Goal: Feedback & Contribution: Submit feedback/report problem

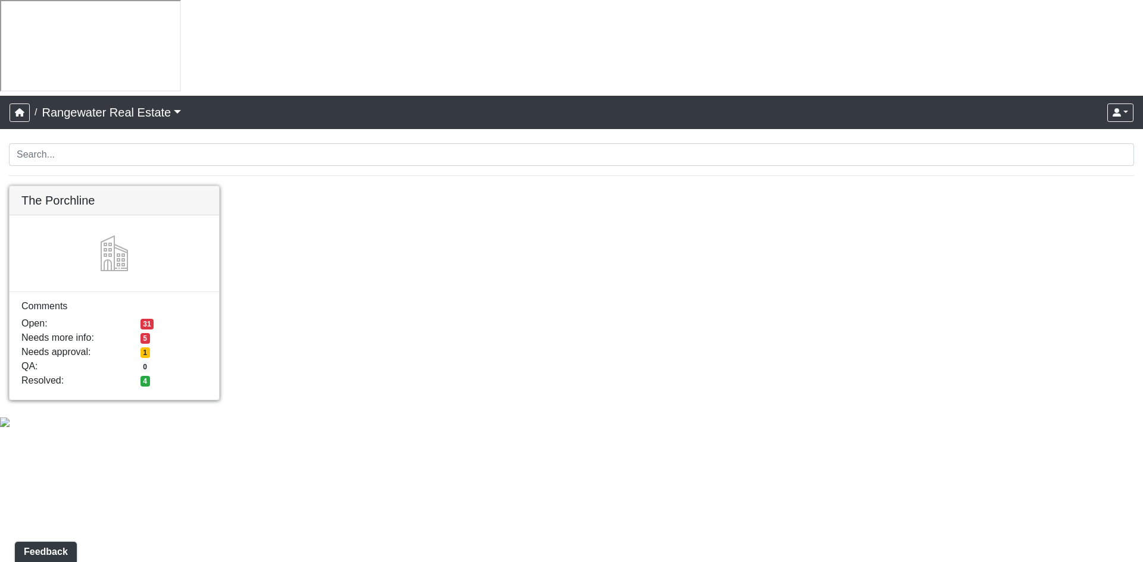
click at [123, 186] on link at bounding box center [114, 186] width 209 height 0
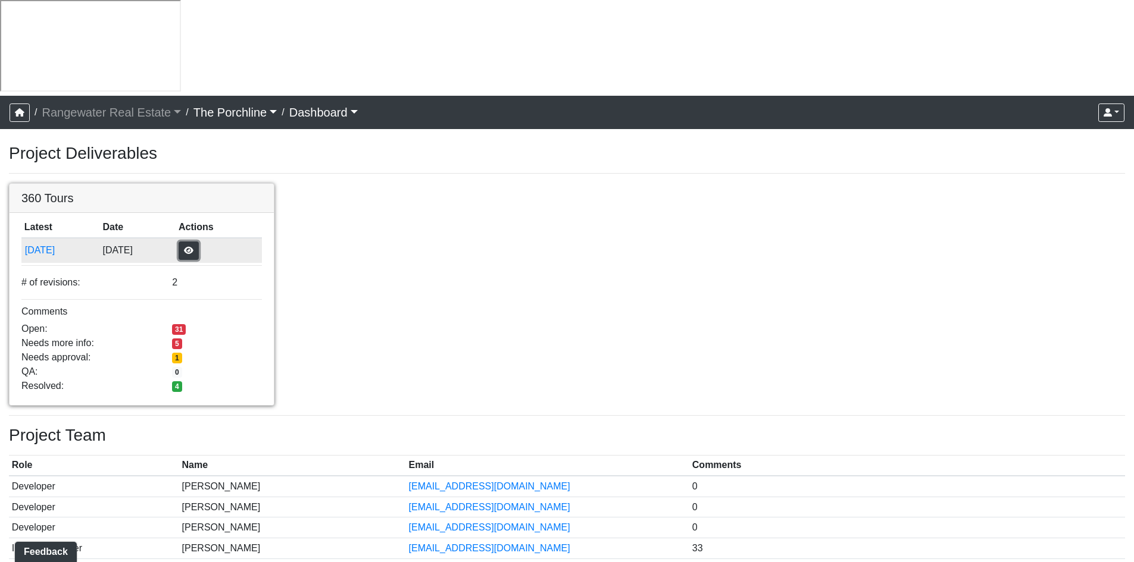
click at [199, 242] on button "button" at bounding box center [189, 251] width 20 height 18
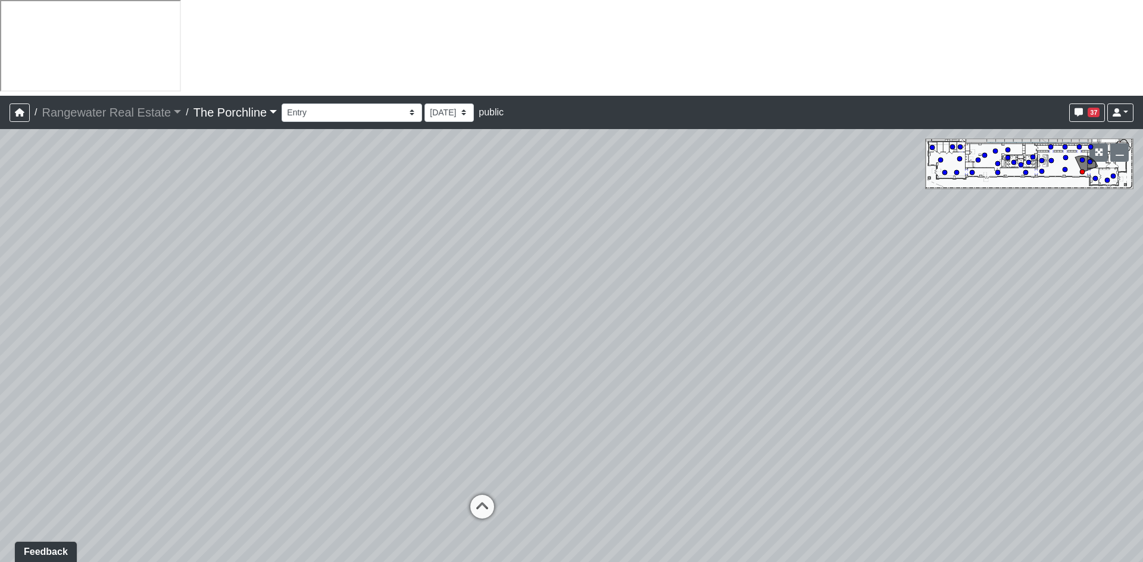
drag, startPoint x: 869, startPoint y: 408, endPoint x: 251, endPoint y: 381, distance: 618.9
click at [251, 381] on div "Loading... Seating Loading... Mailroom Entry Loading... Lounge Entry Loading...…" at bounding box center [571, 393] width 1143 height 529
drag, startPoint x: 642, startPoint y: 288, endPoint x: 878, endPoint y: 346, distance: 243.9
click at [878, 346] on div "Loading... Seating Loading... Mailroom Entry Loading... Lounge Entry Loading...…" at bounding box center [571, 393] width 1143 height 529
drag, startPoint x: 395, startPoint y: 362, endPoint x: 947, endPoint y: 352, distance: 552.3
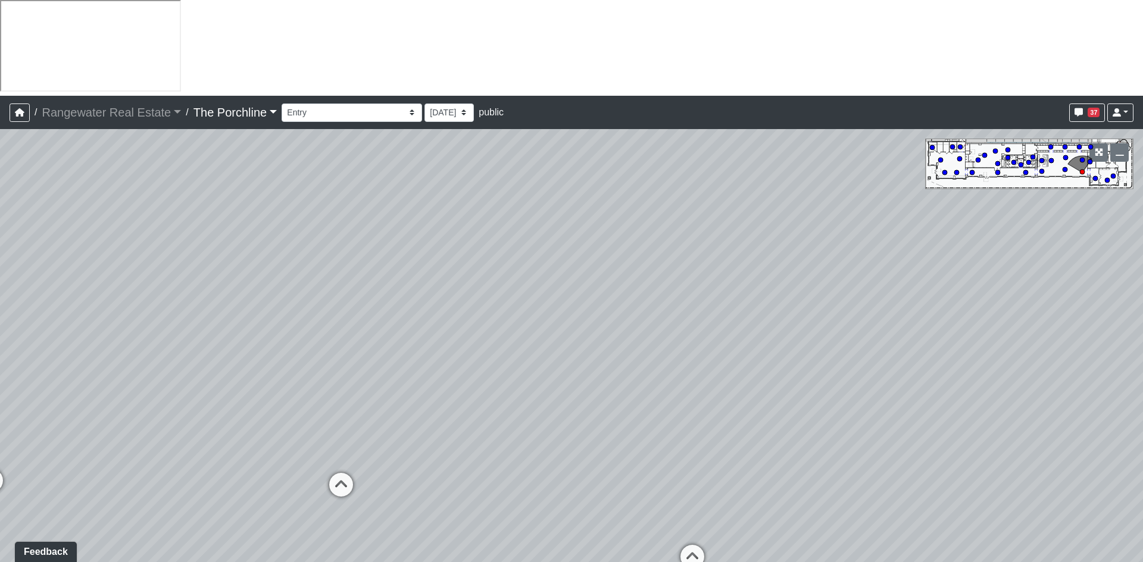
click at [947, 352] on div "Loading... Seating Loading... Mailroom Entry Loading... Lounge Entry Loading...…" at bounding box center [571, 393] width 1143 height 529
click at [418, 478] on icon at bounding box center [421, 496] width 36 height 36
click at [361, 448] on icon at bounding box center [364, 466] width 36 height 36
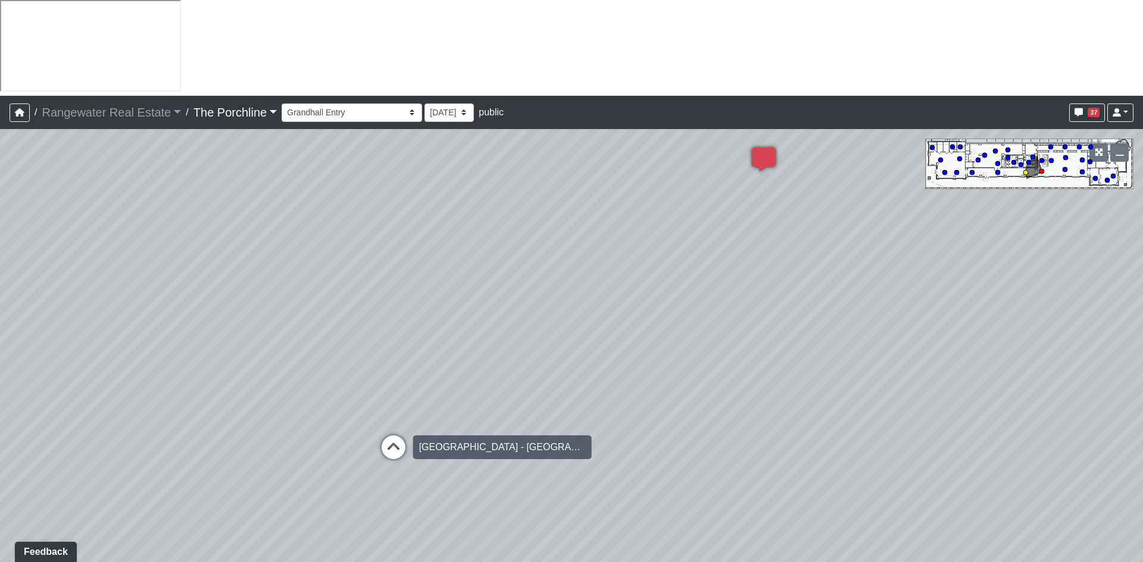
click at [398, 436] on icon at bounding box center [394, 454] width 36 height 36
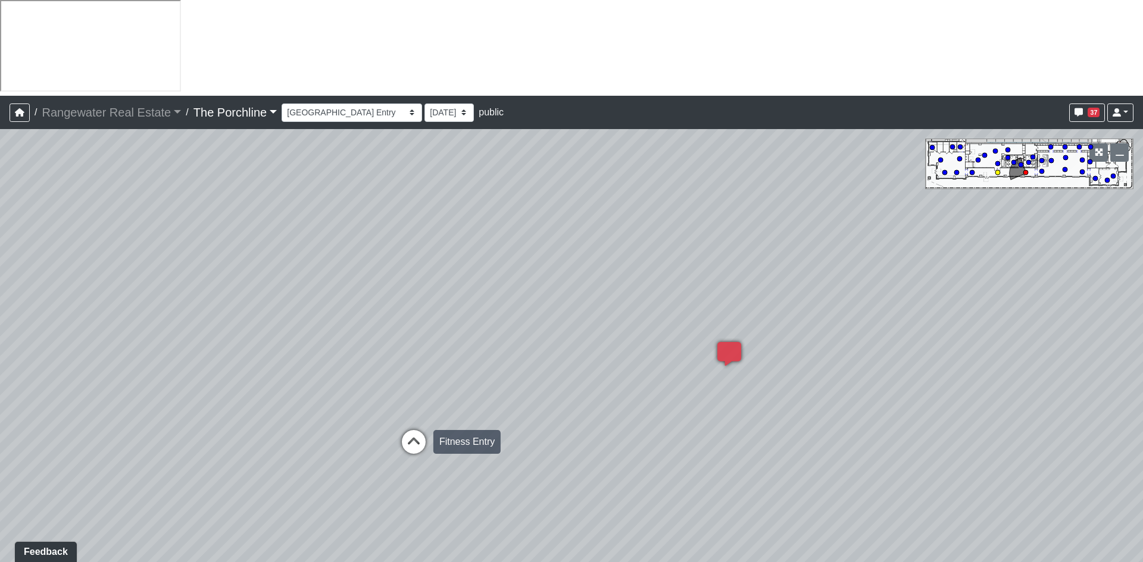
click at [411, 430] on icon at bounding box center [414, 448] width 36 height 36
click at [415, 437] on icon at bounding box center [414, 455] width 36 height 36
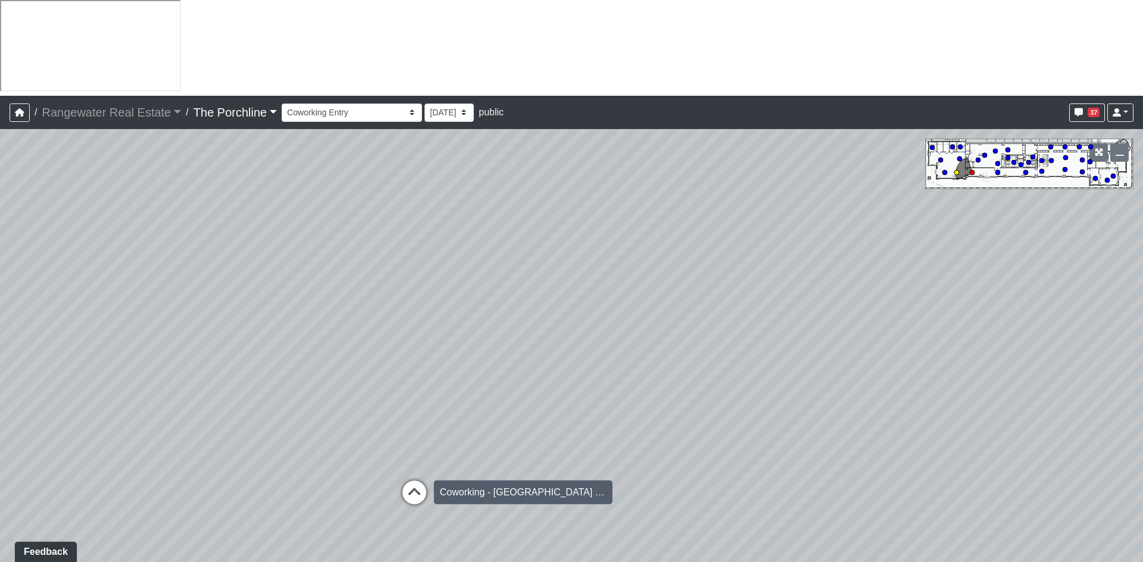
click at [402, 481] on icon at bounding box center [414, 499] width 36 height 36
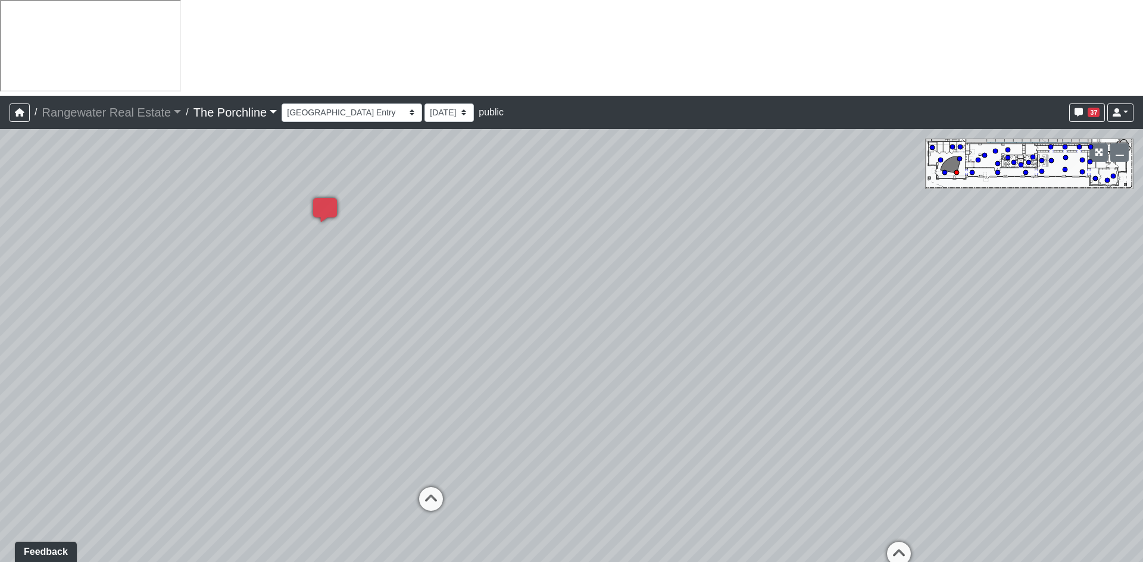
drag, startPoint x: 424, startPoint y: 292, endPoint x: 308, endPoint y: 302, distance: 117.1
click at [308, 302] on div "Loading... Seating Loading... Mailroom Entry Loading... Lounge Entry Loading...…" at bounding box center [571, 393] width 1143 height 529
drag, startPoint x: 643, startPoint y: 333, endPoint x: 129, endPoint y: 324, distance: 513.7
click at [129, 324] on div "Loading... Seating Loading... Mailroom Entry Loading... Lounge Entry Loading...…" at bounding box center [571, 393] width 1143 height 529
drag, startPoint x: 578, startPoint y: 340, endPoint x: -116, endPoint y: 284, distance: 696.1
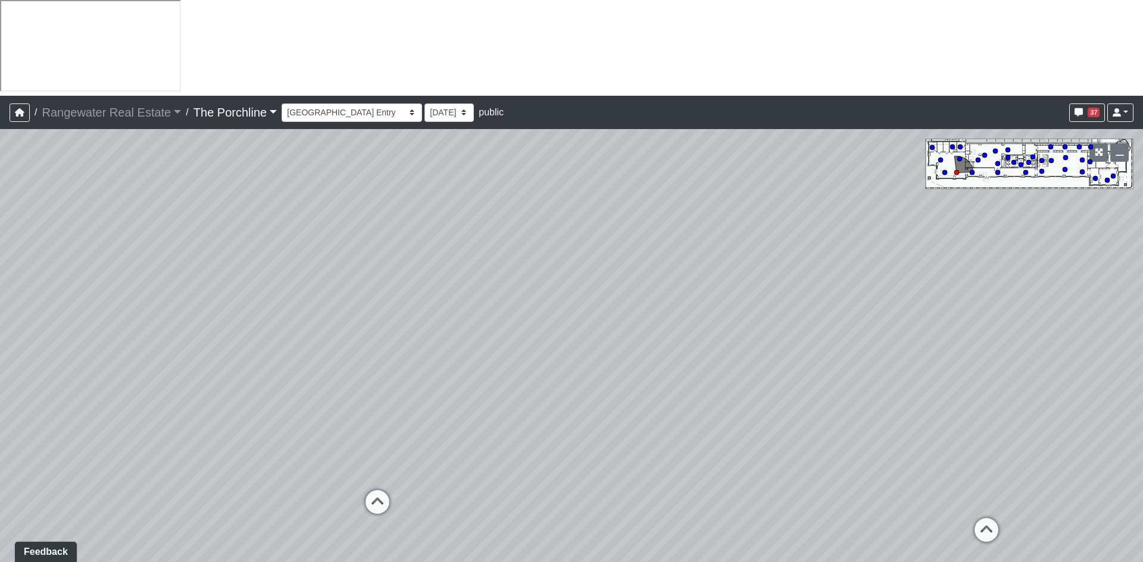
click at [0, 284] on html "/ Rangewater Real Estate Rangewater Real Estate Loading... / The Porchline The …" at bounding box center [571, 336] width 1143 height 672
click at [413, 434] on icon at bounding box center [420, 452] width 36 height 36
click at [425, 392] on icon at bounding box center [417, 410] width 36 height 36
click at [413, 386] on icon at bounding box center [417, 404] width 36 height 36
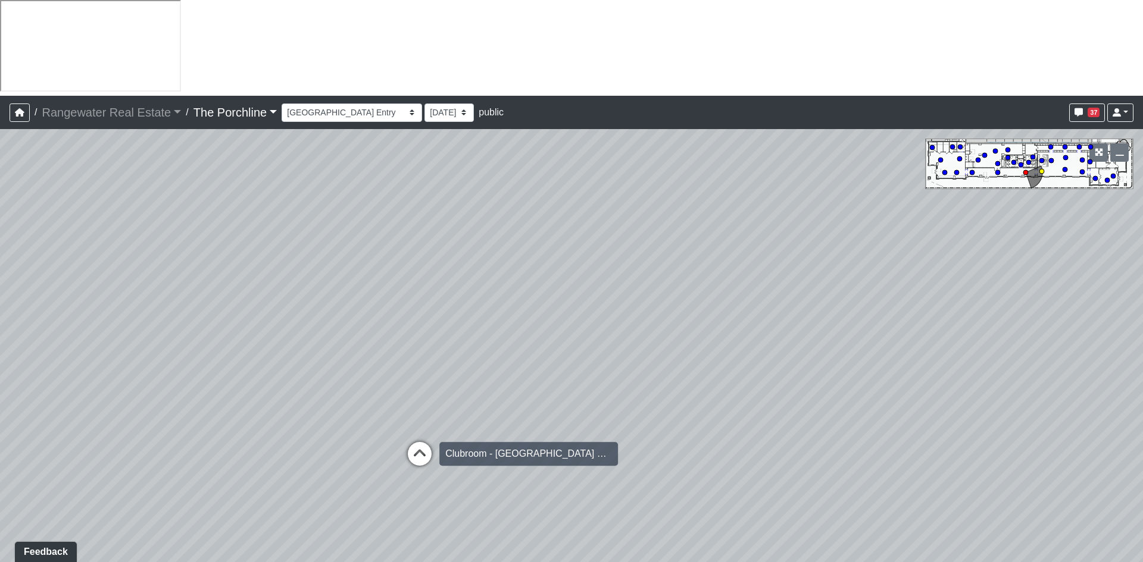
click at [417, 442] on icon at bounding box center [420, 460] width 36 height 36
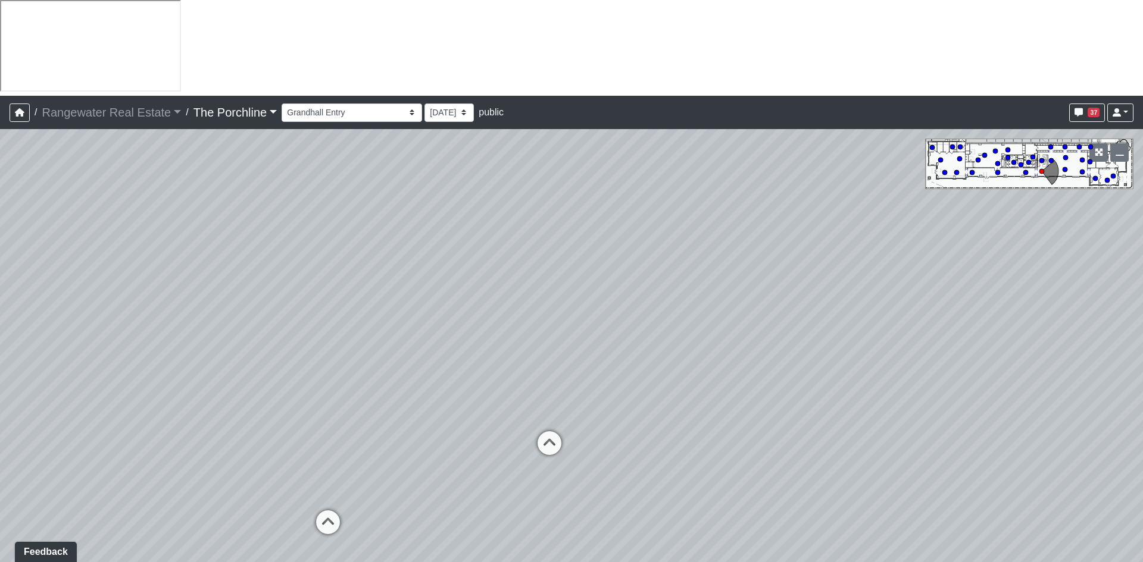
drag, startPoint x: 321, startPoint y: 235, endPoint x: 501, endPoint y: 269, distance: 183.5
click at [501, 269] on div "Loading... Seating Loading... Mailroom Entry Loading... Lounge Entry Loading...…" at bounding box center [571, 393] width 1143 height 529
click at [550, 431] on icon at bounding box center [550, 449] width 36 height 36
drag, startPoint x: 402, startPoint y: 268, endPoint x: 534, endPoint y: 302, distance: 136.8
click at [537, 293] on div "Loading... Seating Loading... Mailroom Entry Loading... Lounge Entry Loading...…" at bounding box center [571, 393] width 1143 height 529
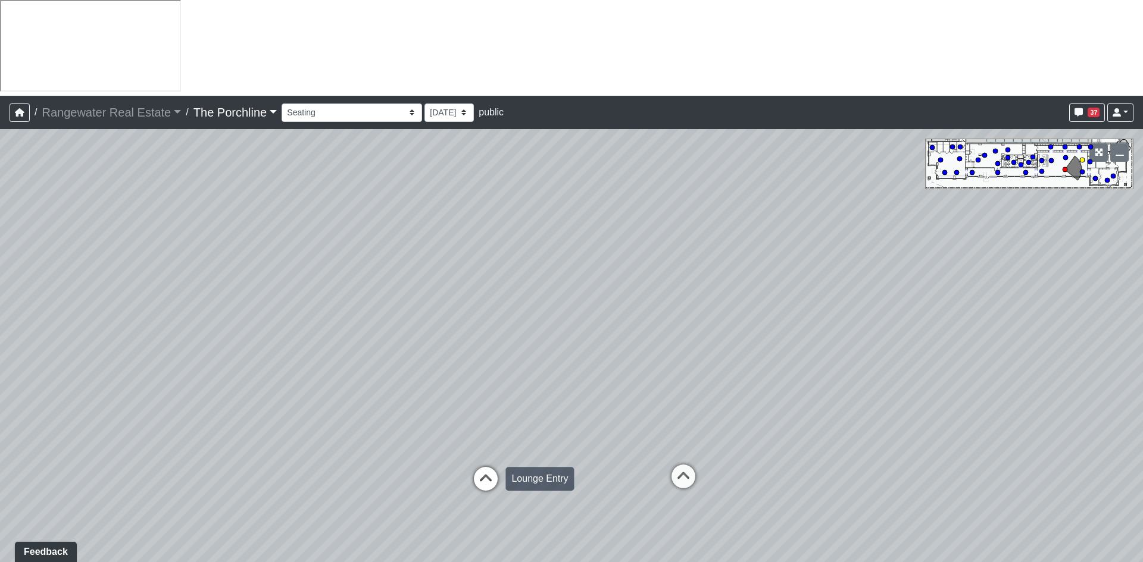
click at [483, 467] on icon at bounding box center [486, 485] width 36 height 36
select select "vU75fXnQKgYPjQS2hB74VF"
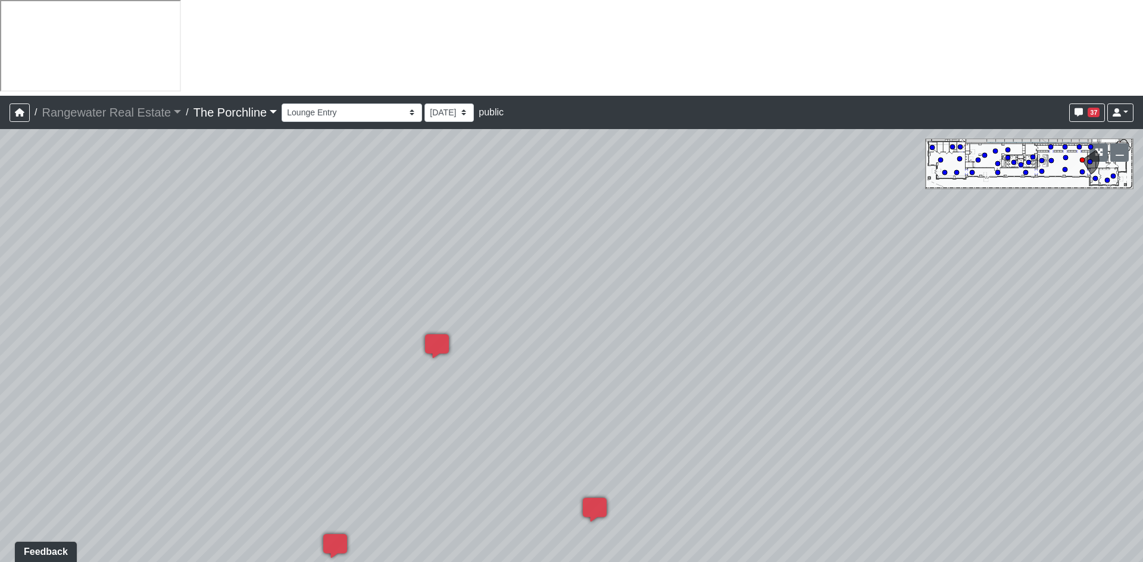
drag, startPoint x: 622, startPoint y: 339, endPoint x: 540, endPoint y: 348, distance: 82.5
click at [541, 347] on div "Loading... Seating Loading... Mailroom Entry Loading... Lounge Entry Loading...…" at bounding box center [571, 393] width 1143 height 529
click at [686, 281] on span "Add comment" at bounding box center [709, 278] width 59 height 10
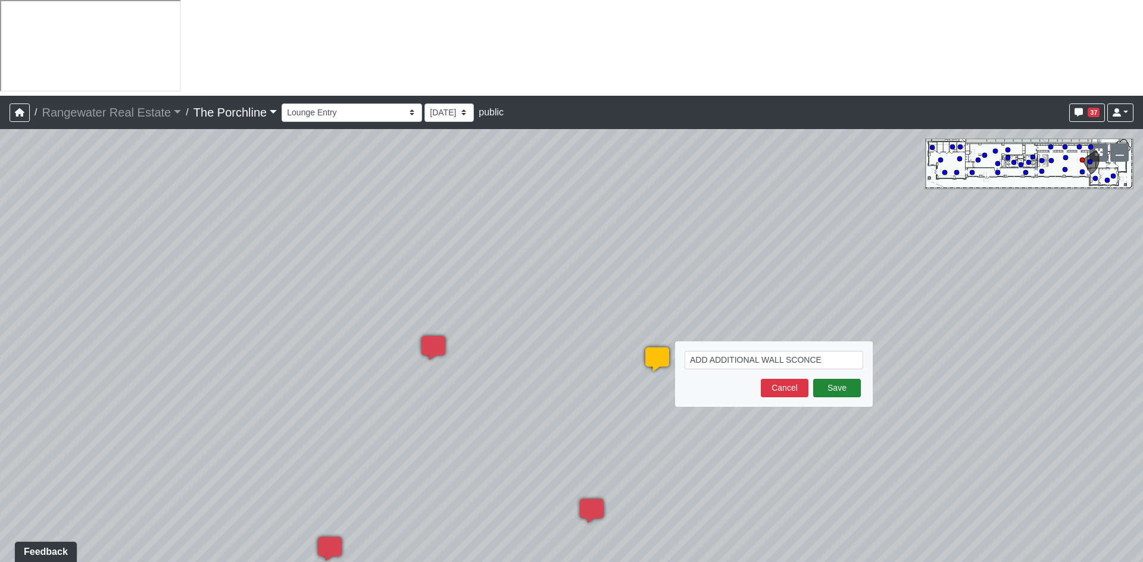
type textarea "ADD ADDITIONAL WALL SCONCE"
click at [848, 379] on button "Save" at bounding box center [837, 388] width 48 height 18
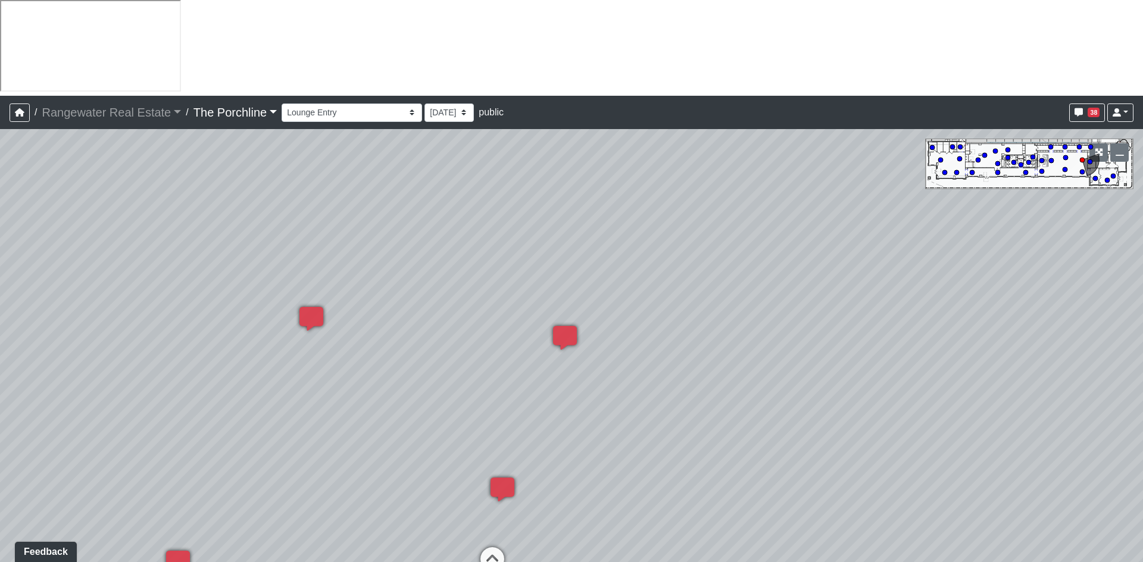
drag, startPoint x: 849, startPoint y: 311, endPoint x: 226, endPoint y: 256, distance: 624.9
click at [221, 258] on div "Loading... Seating Loading... Mailroom Entry Loading... Lounge Entry Loading...…" at bounding box center [571, 393] width 1143 height 529
drag, startPoint x: 758, startPoint y: 292, endPoint x: 428, endPoint y: 328, distance: 331.1
click at [234, 343] on div "Loading... Seating Loading... Mailroom Entry Loading... Lounge Entry Loading...…" at bounding box center [571, 393] width 1143 height 529
drag, startPoint x: 594, startPoint y: 314, endPoint x: 600, endPoint y: 317, distance: 7.5
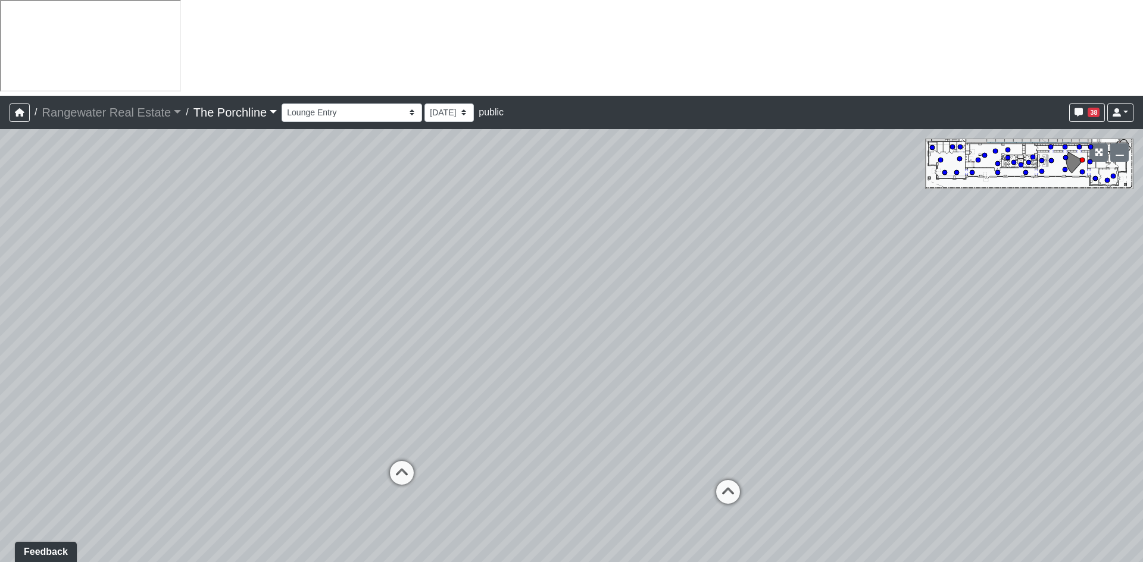
click at [600, 317] on div "Loading... Seating Loading... Mailroom Entry Loading... Lounge Entry Loading...…" at bounding box center [571, 393] width 1143 height 529
click at [415, 464] on icon at bounding box center [407, 482] width 36 height 36
select select "sUvpst88heNCuz7YXvRQEB"
drag, startPoint x: 823, startPoint y: 261, endPoint x: 388, endPoint y: 262, distance: 435.0
click at [382, 262] on div "Loading... Seating Loading... Mailroom Entry Loading... Lounge Entry Loading...…" at bounding box center [571, 393] width 1143 height 529
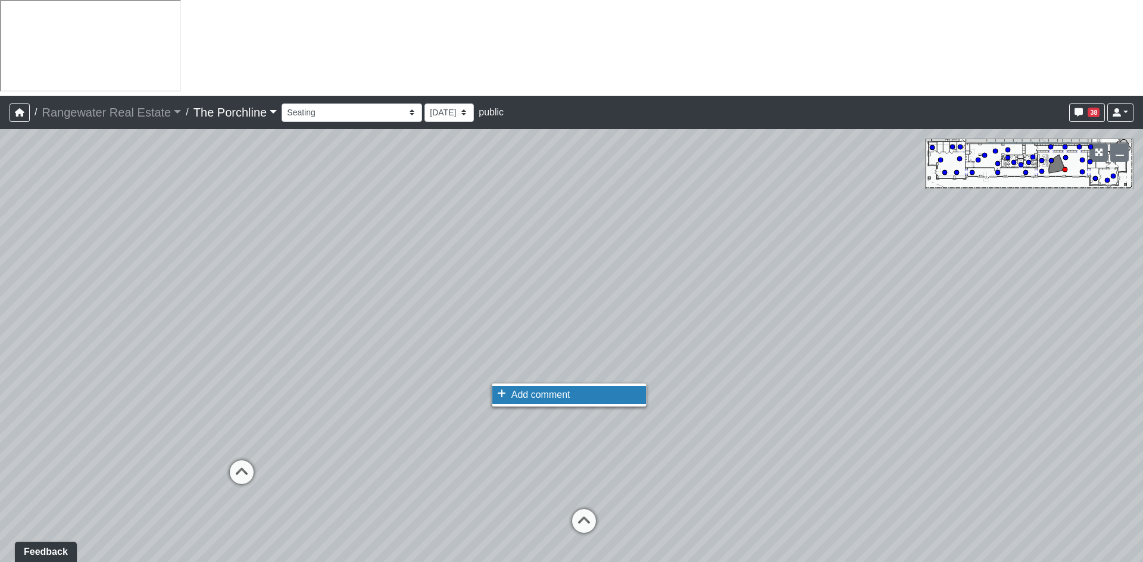
click at [516, 393] on span "Add comment" at bounding box center [540, 395] width 59 height 10
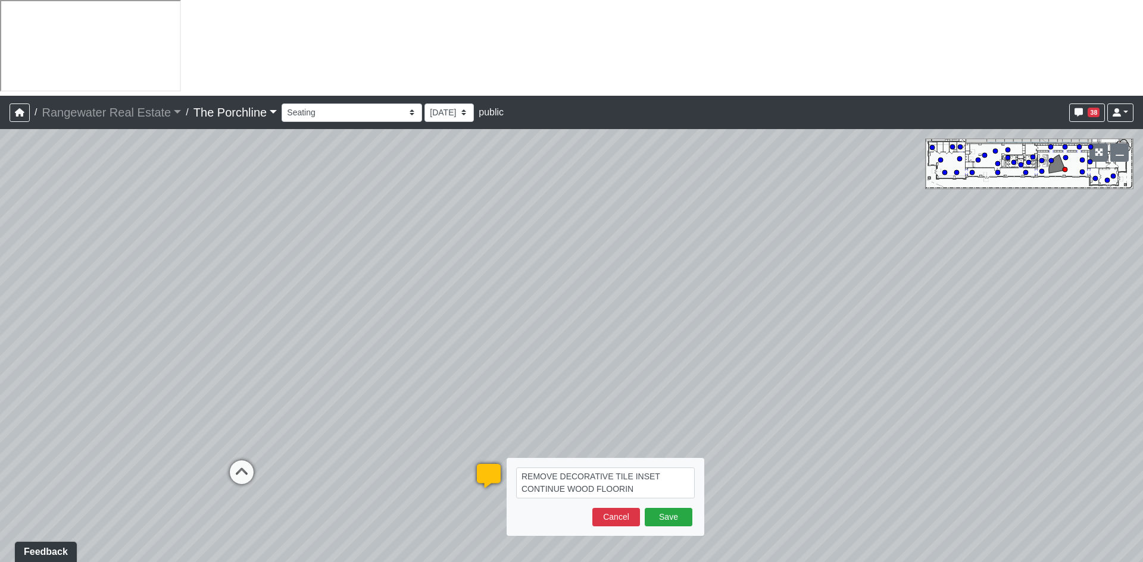
type textarea "REMOVE DECORATIVE TILE INSET CONTINUE WOOD FLOORING"
select select "sUvpst88heNCuz7YXvRQEB"
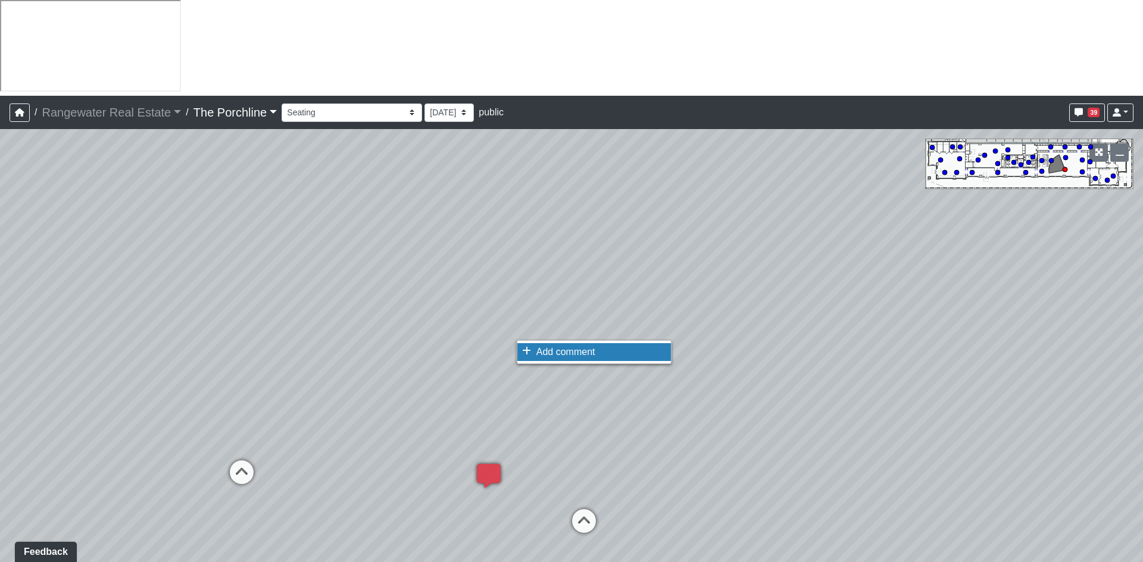
click at [553, 352] on span "Add comment" at bounding box center [565, 352] width 59 height 10
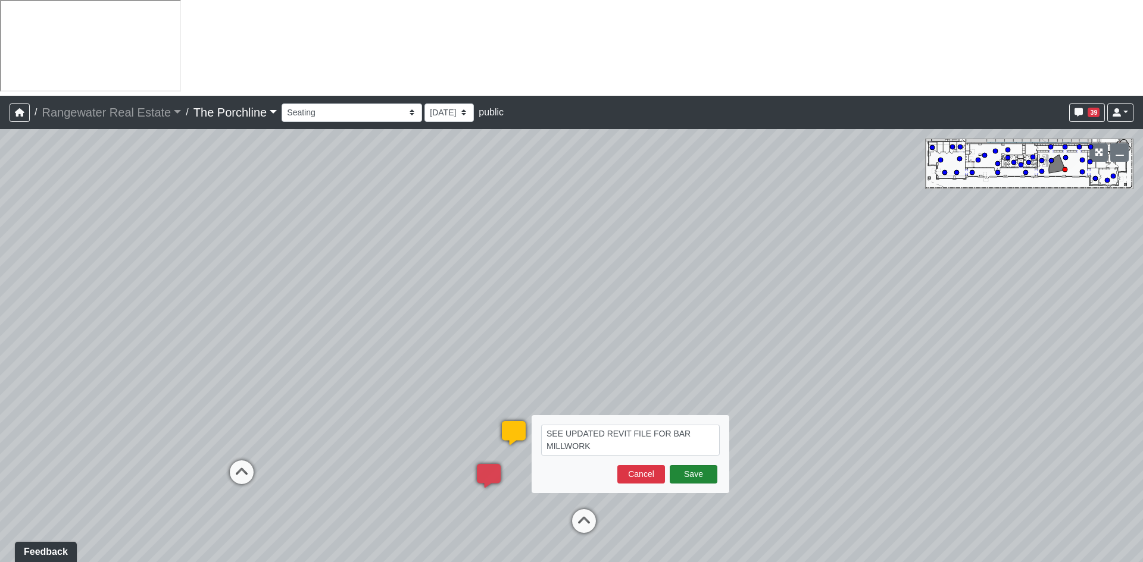
type textarea "SEE UPDATED REVIT FILE FOR BAR MILLWORK"
click at [684, 465] on button "Save" at bounding box center [693, 474] width 48 height 18
select select "sUvpst88heNCuz7YXvRQEB"
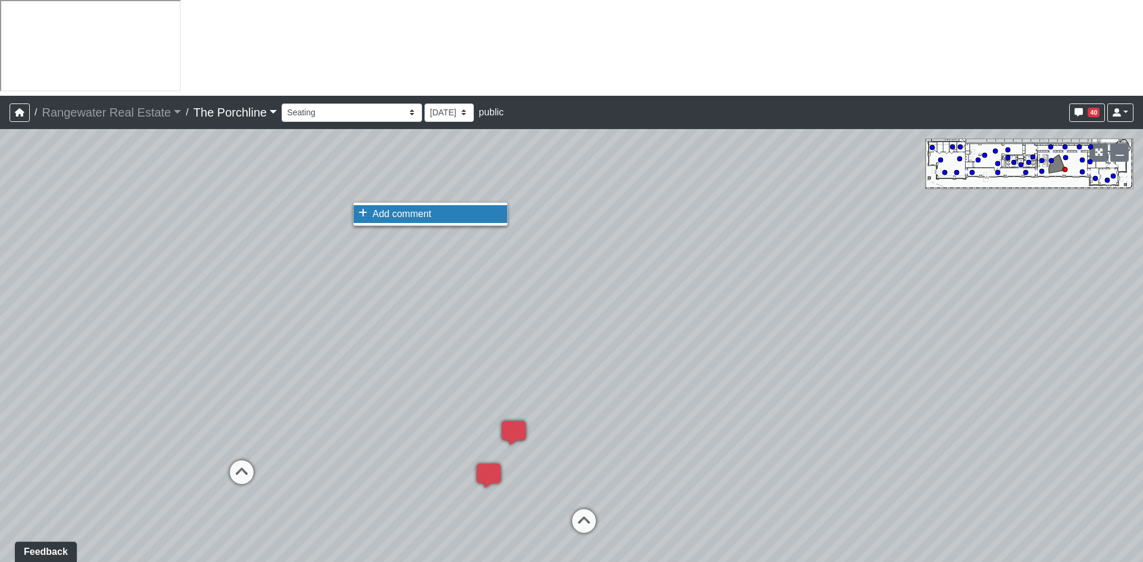
click at [399, 216] on span "Add comment" at bounding box center [402, 214] width 59 height 10
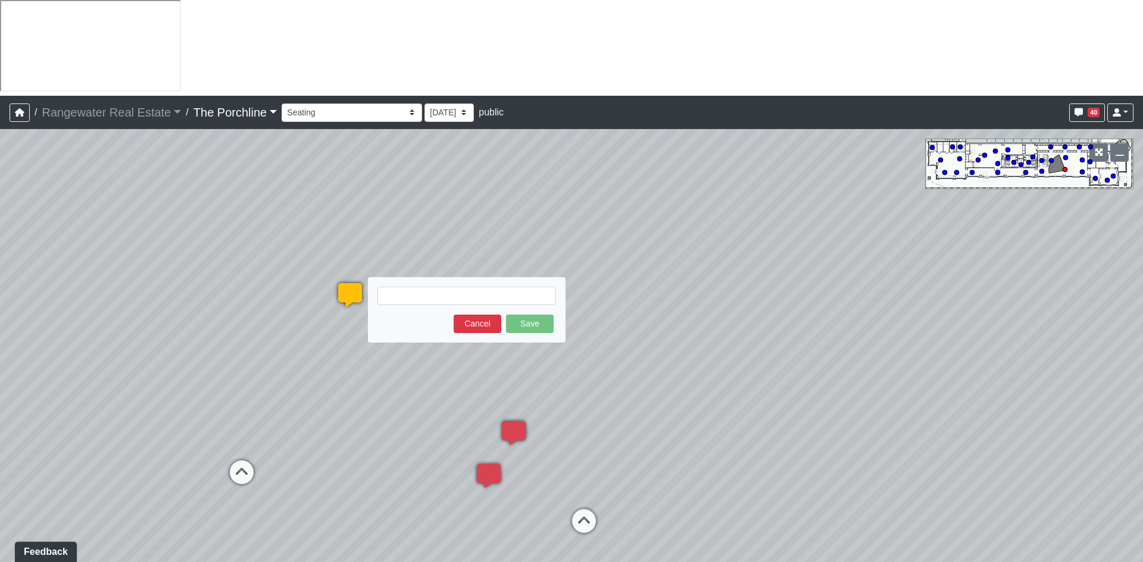
click at [424, 287] on textarea at bounding box center [466, 296] width 179 height 18
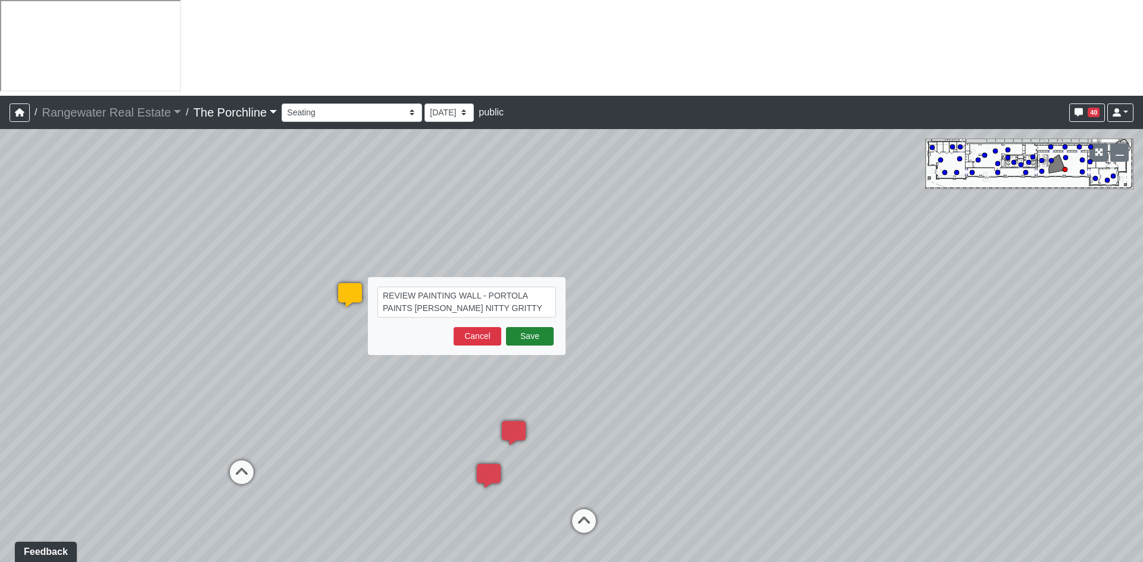
type textarea "REVIEW PAINTING WALL - PORTOLA PAINTS ROMAN CLAY NITTY GRITTY"
click at [527, 327] on button "Save" at bounding box center [530, 336] width 48 height 18
select select "sUvpst88heNCuz7YXvRQEB"
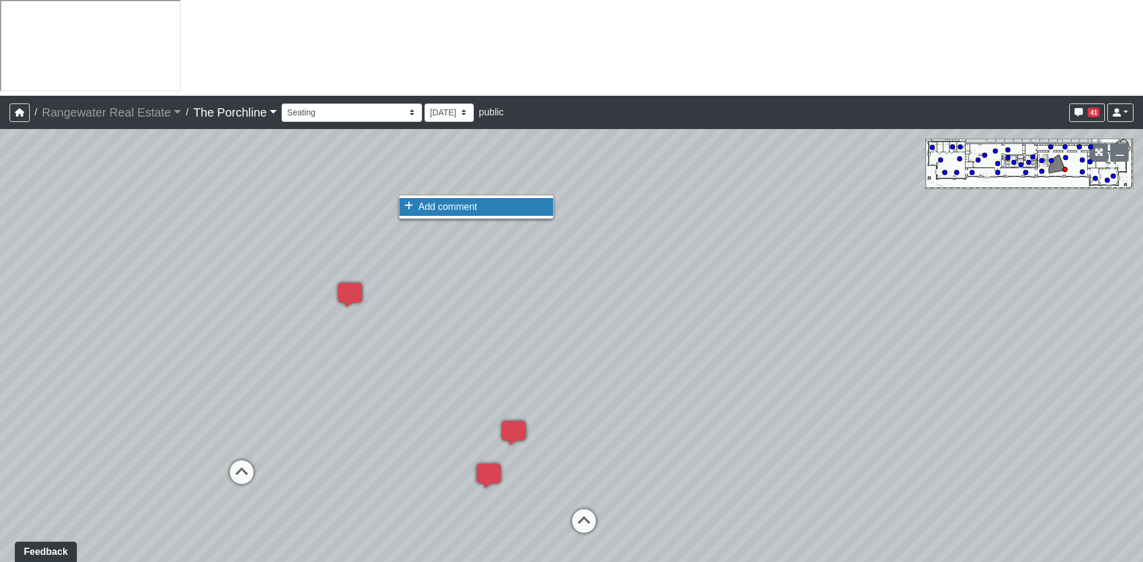
click at [442, 208] on span "Add comment" at bounding box center [447, 207] width 59 height 10
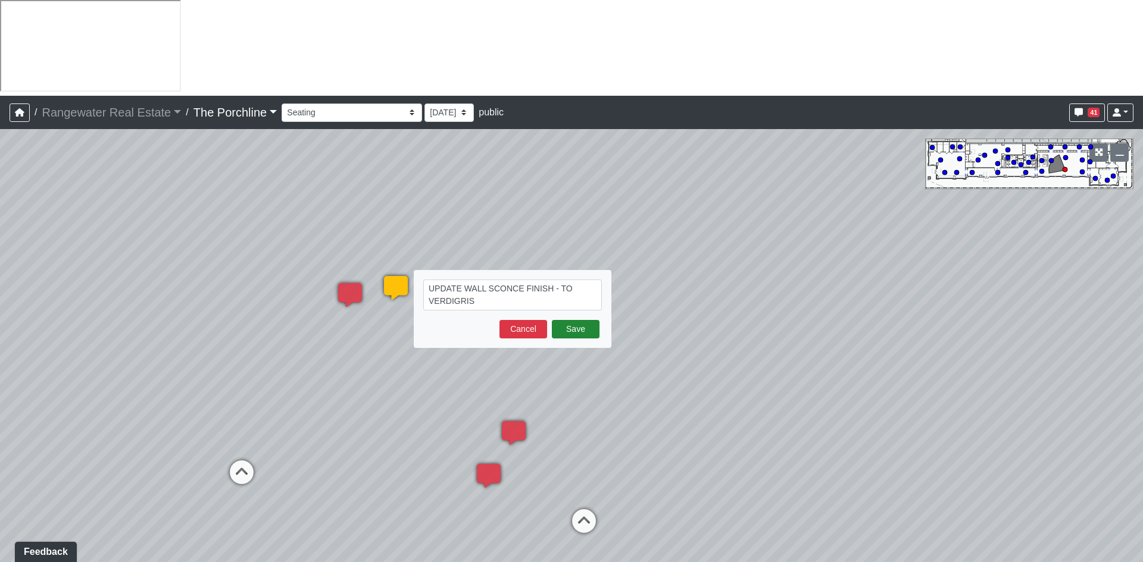
type textarea "UPDATE WALL SCONCE FINISH - TO VERDIGRIS"
click at [565, 320] on button "Save" at bounding box center [576, 329] width 48 height 18
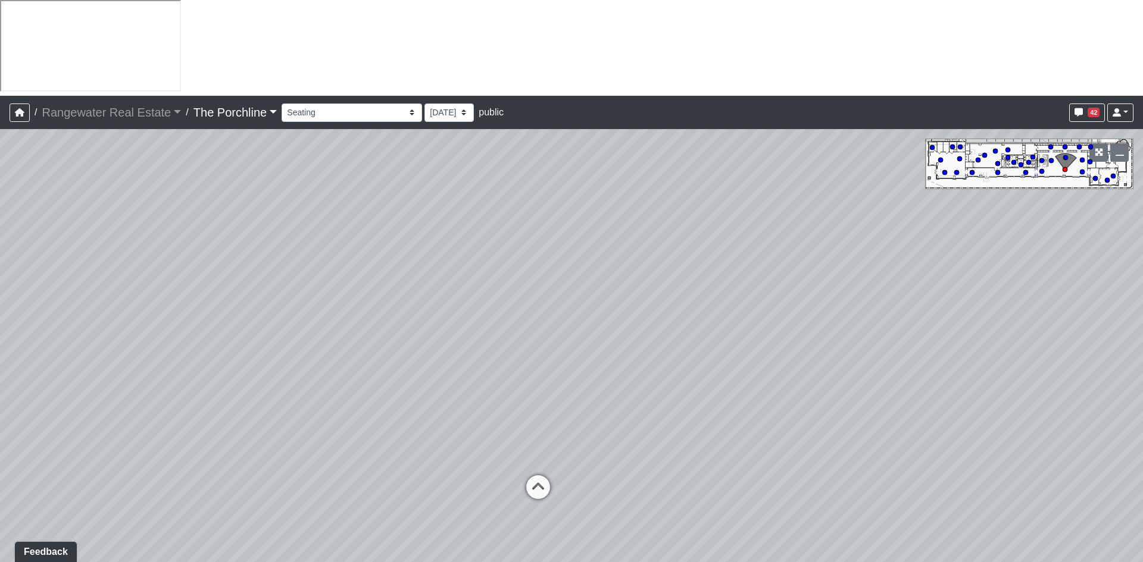
drag, startPoint x: 764, startPoint y: 227, endPoint x: 1, endPoint y: 190, distance: 764.4
click at [2, 190] on div "Loading... Seating Loading... Mailroom Entry Loading... Lounge Entry Loading...…" at bounding box center [571, 393] width 1143 height 529
drag, startPoint x: 277, startPoint y: 244, endPoint x: 741, endPoint y: 235, distance: 464.9
click at [741, 235] on div "Loading... Seating Loading... Mailroom Entry Loading... Lounge Entry Loading...…" at bounding box center [571, 393] width 1143 height 529
drag, startPoint x: 126, startPoint y: 256, endPoint x: 1043, endPoint y: 259, distance: 917.6
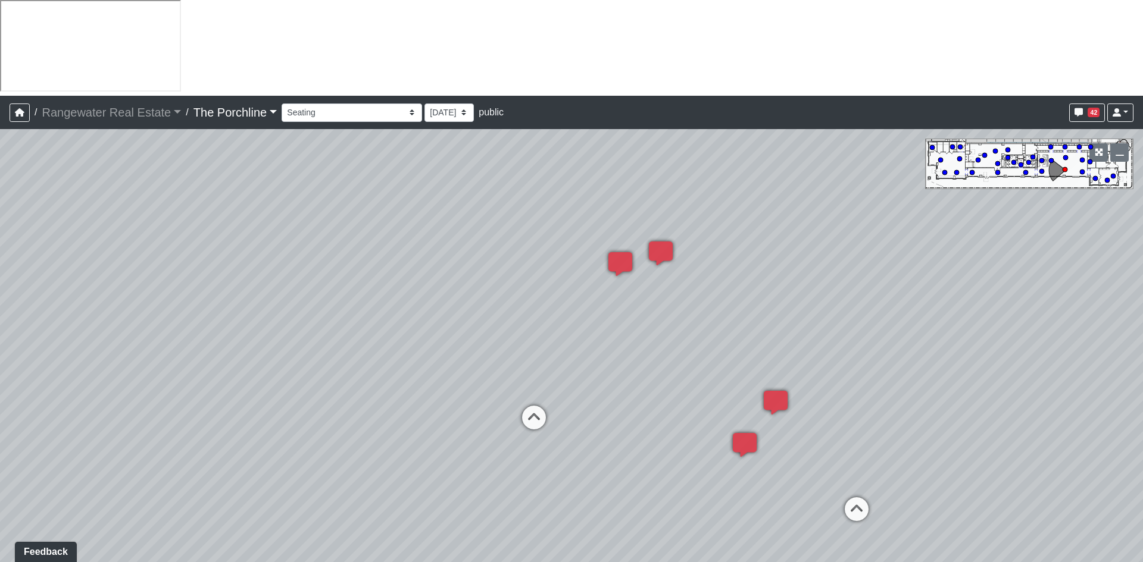
click at [1043, 259] on div "Loading... Seating Loading... Mailroom Entry Loading... Lounge Entry Loading...…" at bounding box center [571, 393] width 1143 height 529
click at [534, 406] on icon at bounding box center [535, 424] width 36 height 36
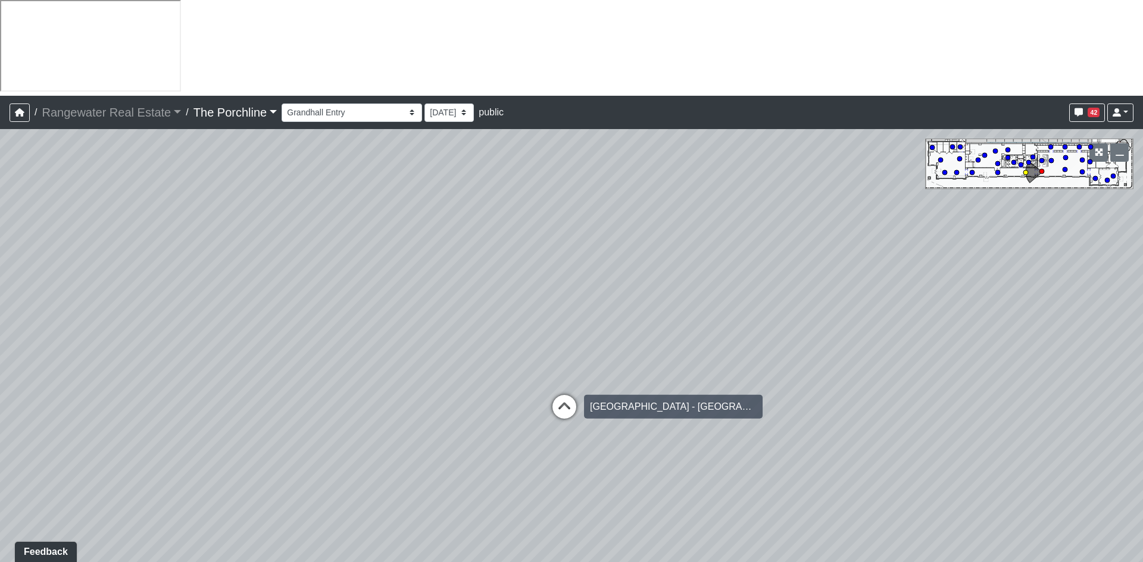
click at [562, 395] on icon at bounding box center [564, 413] width 36 height 36
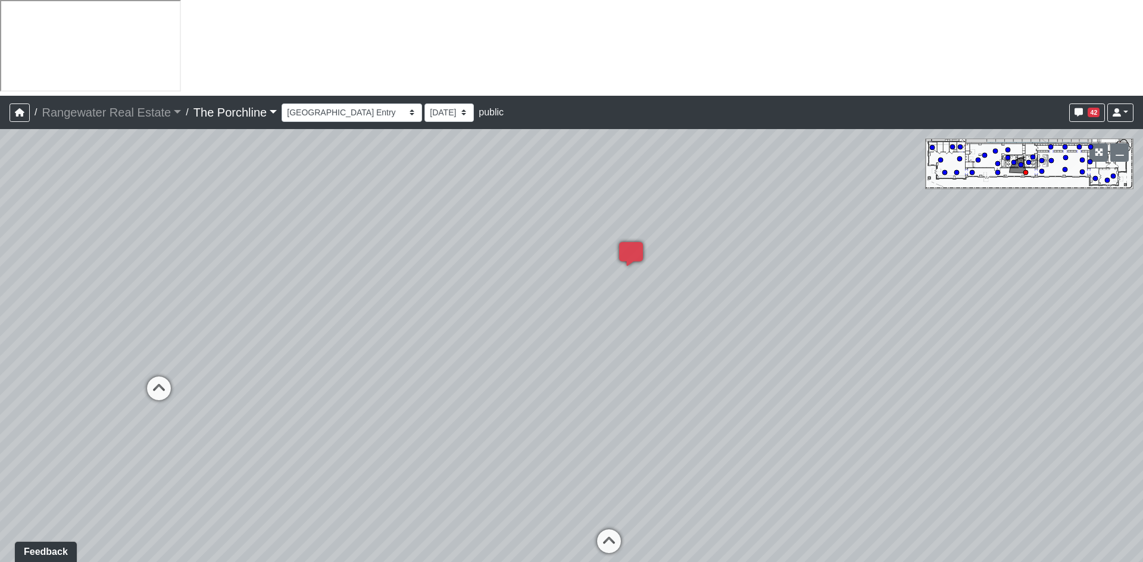
drag, startPoint x: 852, startPoint y: 288, endPoint x: 208, endPoint y: 235, distance: 645.5
click at [201, 237] on div "Loading... Seating Loading... Mailroom Entry Loading... Lounge Entry Loading...…" at bounding box center [571, 393] width 1143 height 529
click at [446, 518] on icon at bounding box center [449, 536] width 36 height 36
drag, startPoint x: 821, startPoint y: 280, endPoint x: 159, endPoint y: 325, distance: 662.7
click at [160, 325] on div "Loading... Seating Loading... Mailroom Entry Loading... Lounge Entry Loading...…" at bounding box center [571, 393] width 1143 height 529
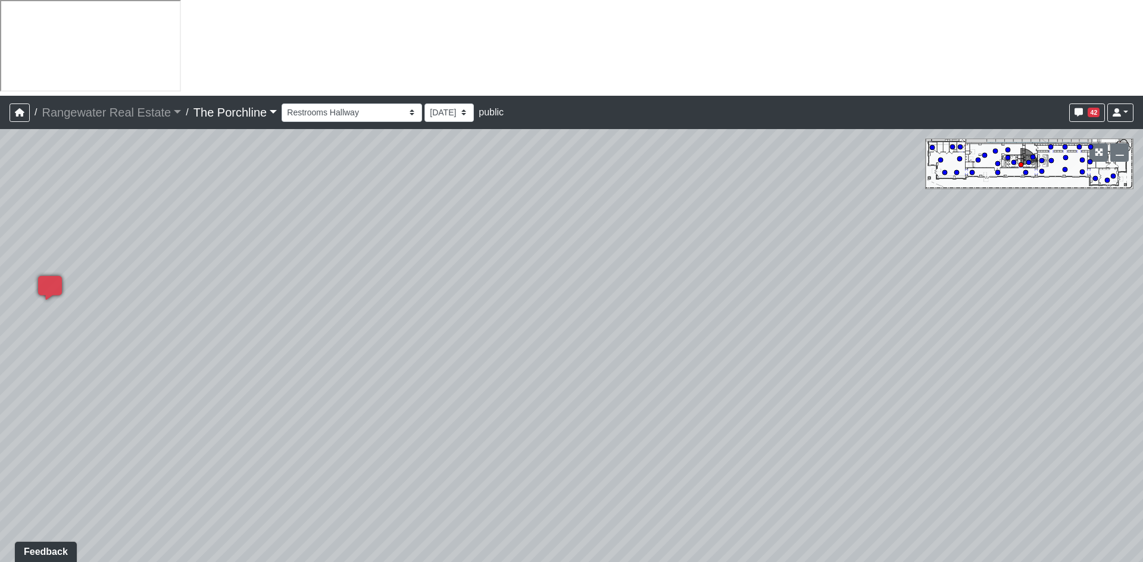
drag, startPoint x: 659, startPoint y: 276, endPoint x: 149, endPoint y: 268, distance: 510.7
click at [88, 252] on div "Loading... Seating Loading... Mailroom Entry Loading... Lounge Entry Loading...…" at bounding box center [571, 393] width 1143 height 529
click at [943, 198] on icon at bounding box center [939, 216] width 36 height 36
drag, startPoint x: 452, startPoint y: 267, endPoint x: 984, endPoint y: 337, distance: 536.7
click at [984, 337] on div "Loading... Seating Loading... Mailroom Entry Loading... Lounge Entry Loading...…" at bounding box center [571, 393] width 1143 height 529
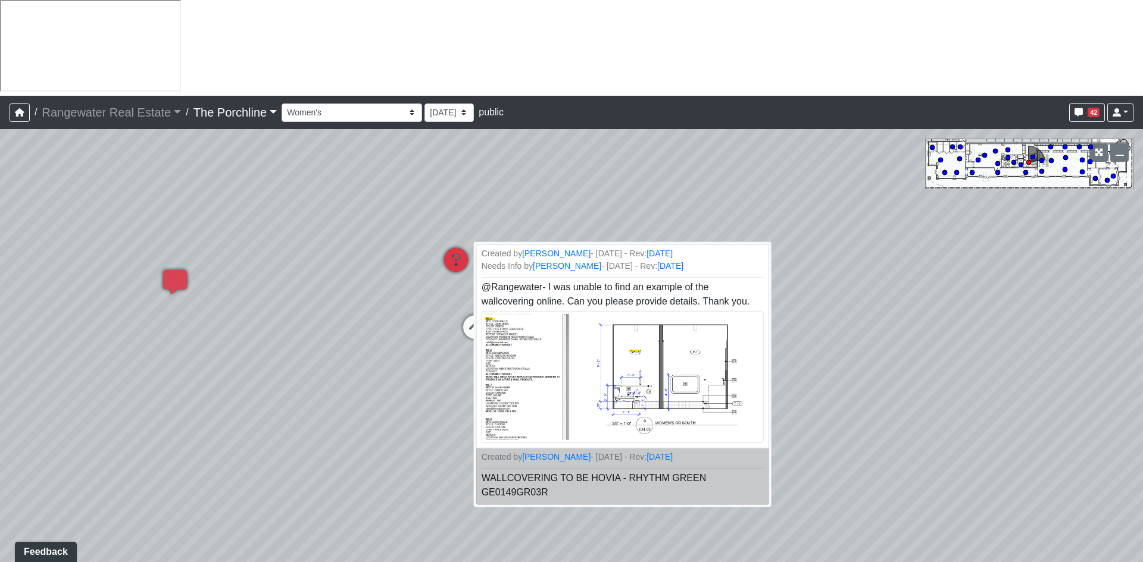
click at [456, 248] on icon at bounding box center [456, 266] width 36 height 36
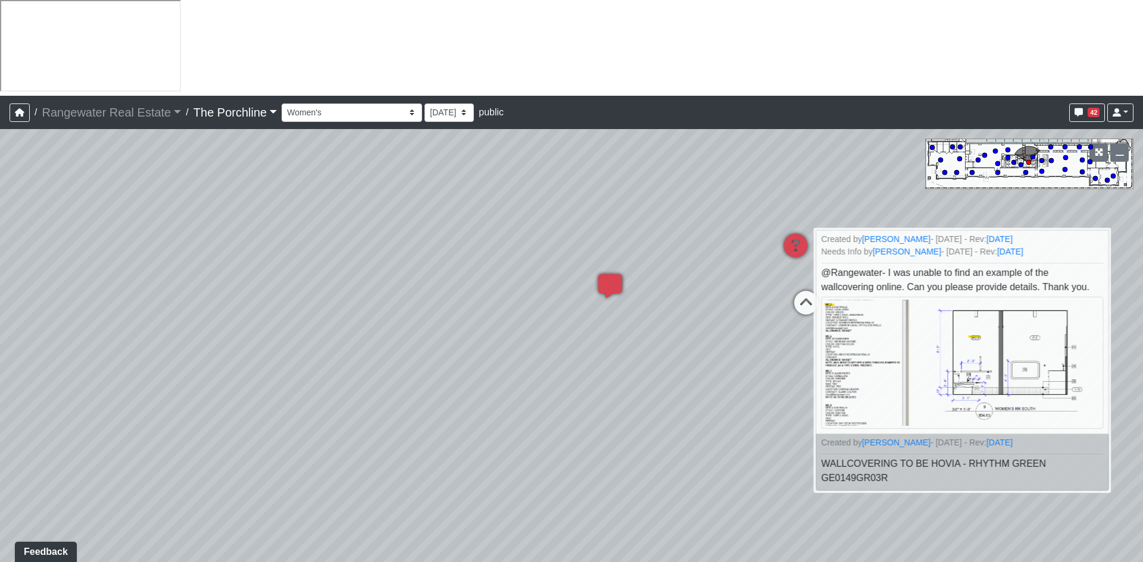
drag, startPoint x: 143, startPoint y: 243, endPoint x: 635, endPoint y: 226, distance: 491.8
click at [678, 205] on div "Loading... Seating Loading... Mailroom Entry Loading... Lounge Entry Loading...…" at bounding box center [571, 393] width 1143 height 529
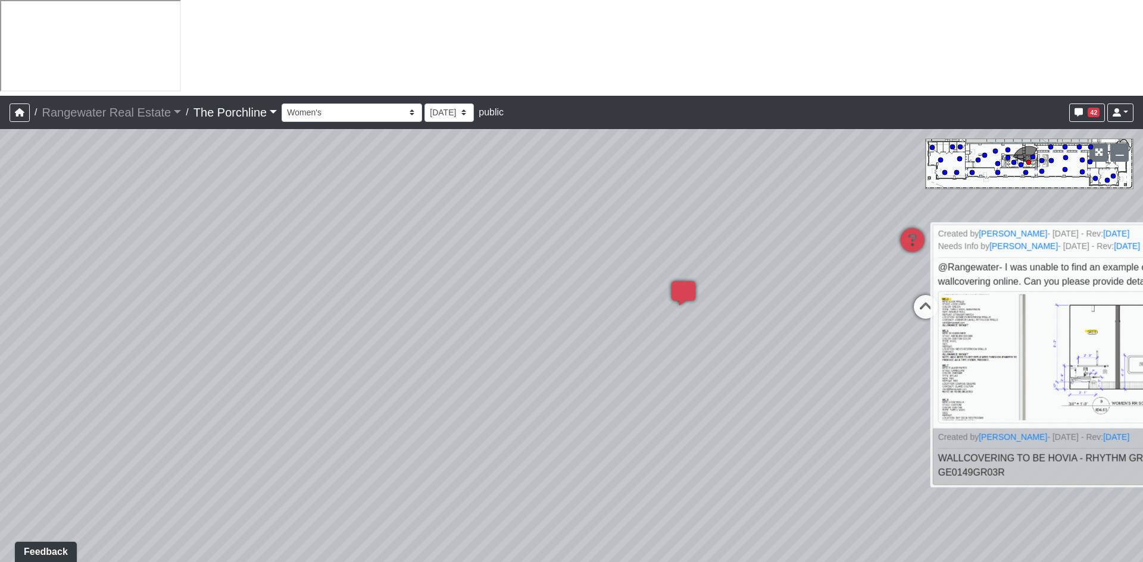
drag, startPoint x: 279, startPoint y: 283, endPoint x: 749, endPoint y: 266, distance: 471.0
click at [728, 264] on div "Loading... Seating Loading... Mailroom Entry Loading... Lounge Entry Loading...…" at bounding box center [571, 393] width 1143 height 529
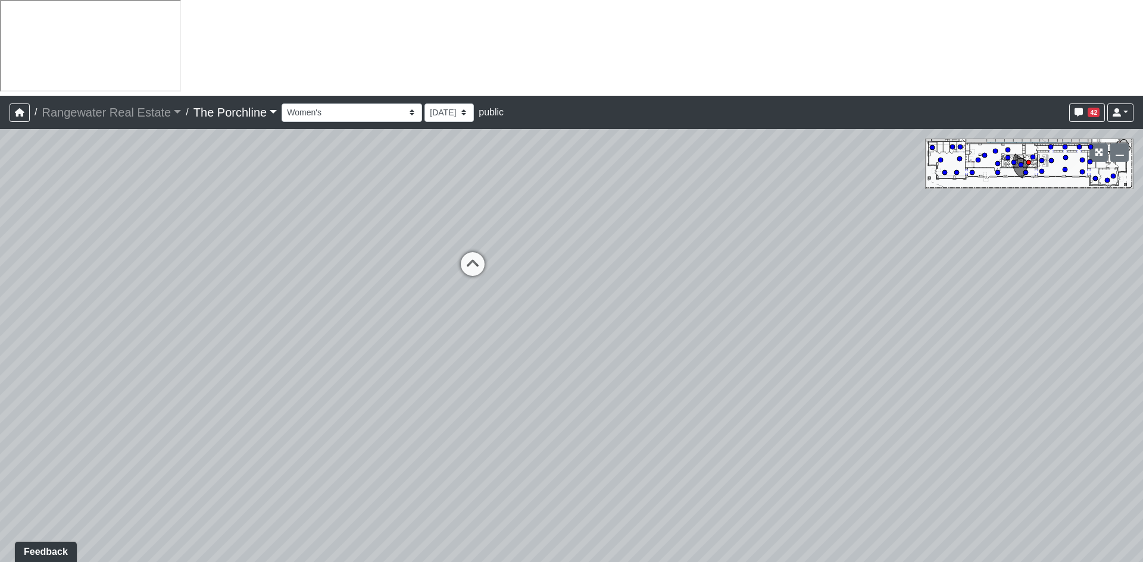
drag, startPoint x: 497, startPoint y: 371, endPoint x: 670, endPoint y: 337, distance: 176.4
click at [670, 337] on div "Loading... Seating Loading... Mailroom Entry Loading... Lounge Entry Loading...…" at bounding box center [571, 393] width 1143 height 529
click at [471, 252] on icon at bounding box center [473, 270] width 36 height 36
drag, startPoint x: 339, startPoint y: 255, endPoint x: 686, endPoint y: 259, distance: 346.4
click at [686, 259] on div "Loading... Seating Loading... Mailroom Entry Loading... Lounge Entry Loading...…" at bounding box center [571, 393] width 1143 height 529
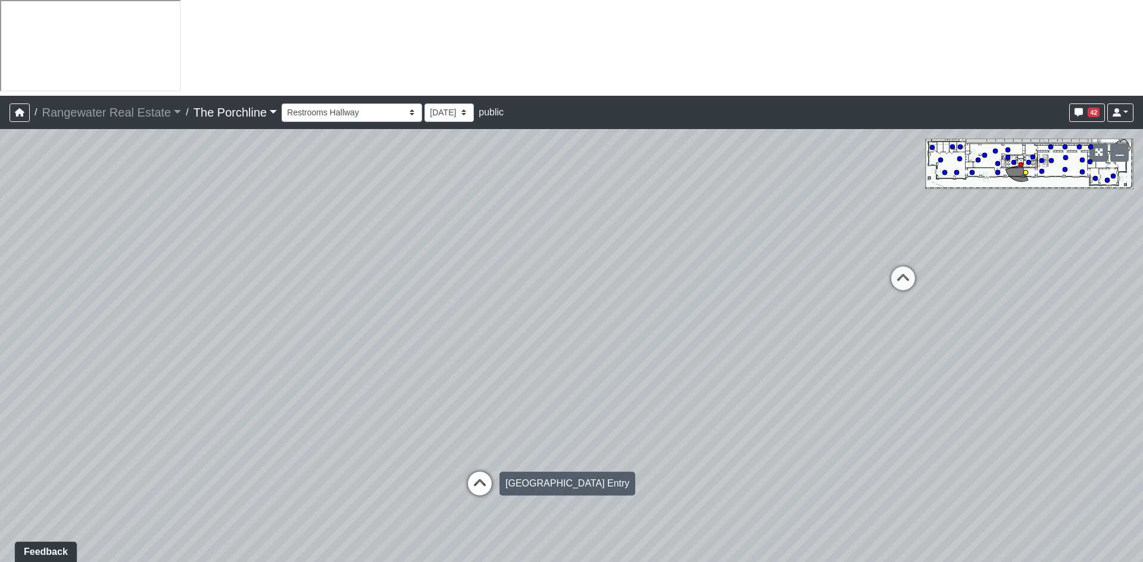
click at [476, 472] on icon at bounding box center [480, 490] width 36 height 36
drag, startPoint x: 789, startPoint y: 201, endPoint x: 173, endPoint y: 337, distance: 631.4
click at [173, 337] on div "Loading... Seating Loading... Mailroom Entry Loading... Lounge Entry Loading...…" at bounding box center [571, 393] width 1143 height 529
click at [536, 477] on icon at bounding box center [540, 495] width 36 height 36
drag, startPoint x: 549, startPoint y: 287, endPoint x: 57, endPoint y: 234, distance: 494.5
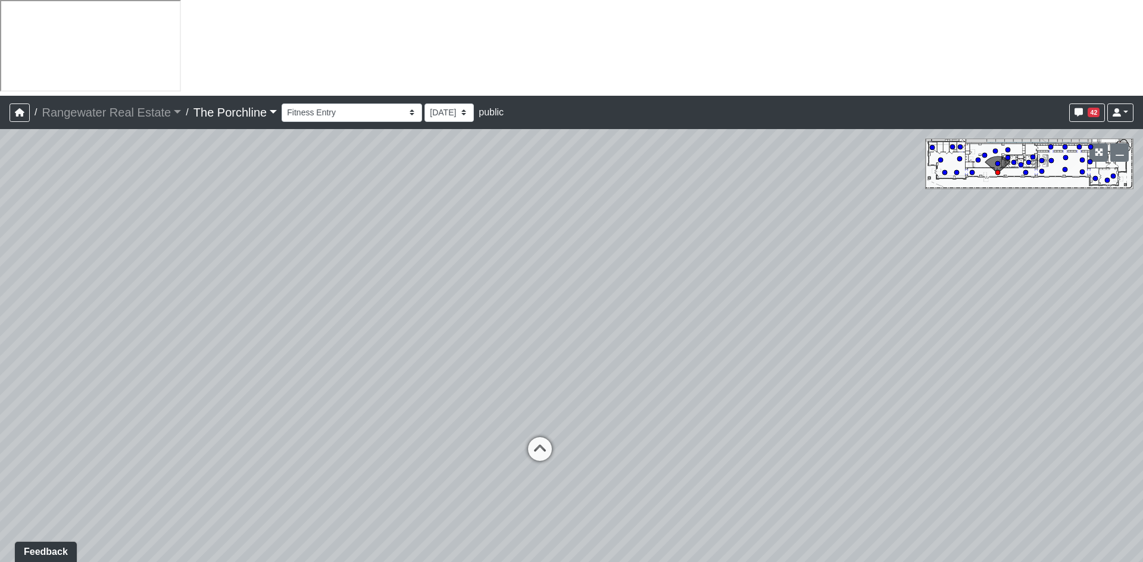
click at [57, 234] on div "Loading... Seating Loading... Mailroom Entry Loading... Lounge Entry Loading...…" at bounding box center [571, 393] width 1143 height 529
click at [537, 437] on icon at bounding box center [539, 455] width 36 height 36
click at [531, 475] on icon at bounding box center [532, 493] width 36 height 36
drag, startPoint x: 831, startPoint y: 345, endPoint x: 2, endPoint y: 383, distance: 829.3
click at [2, 383] on div "Loading... Seating Loading... Mailroom Entry Loading... Lounge Entry Loading...…" at bounding box center [571, 393] width 1143 height 529
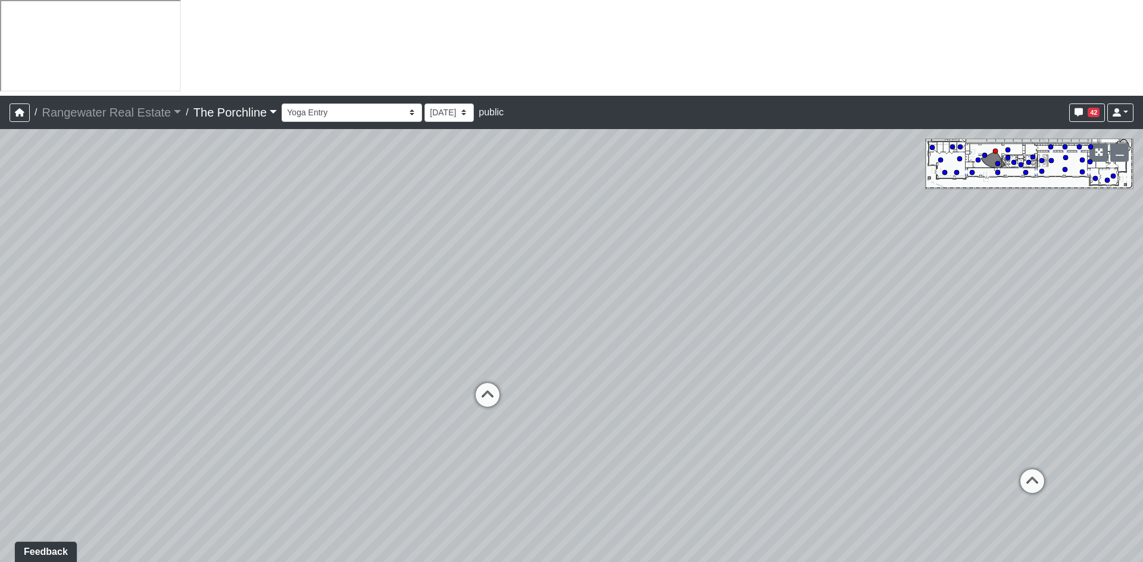
drag, startPoint x: 635, startPoint y: 353, endPoint x: -123, endPoint y: 248, distance: 764.8
click at [0, 248] on html "/ Rangewater Real Estate Rangewater Real Estate Loading... / The Porchline The …" at bounding box center [571, 329] width 1143 height 658
drag, startPoint x: 693, startPoint y: 321, endPoint x: 692, endPoint y: 327, distance: 6.7
click at [692, 327] on div "Loading... Seating Loading... Mailroom Entry Loading... Lounge Entry Loading...…" at bounding box center [571, 393] width 1143 height 529
click at [665, 328] on icon at bounding box center [660, 346] width 36 height 36
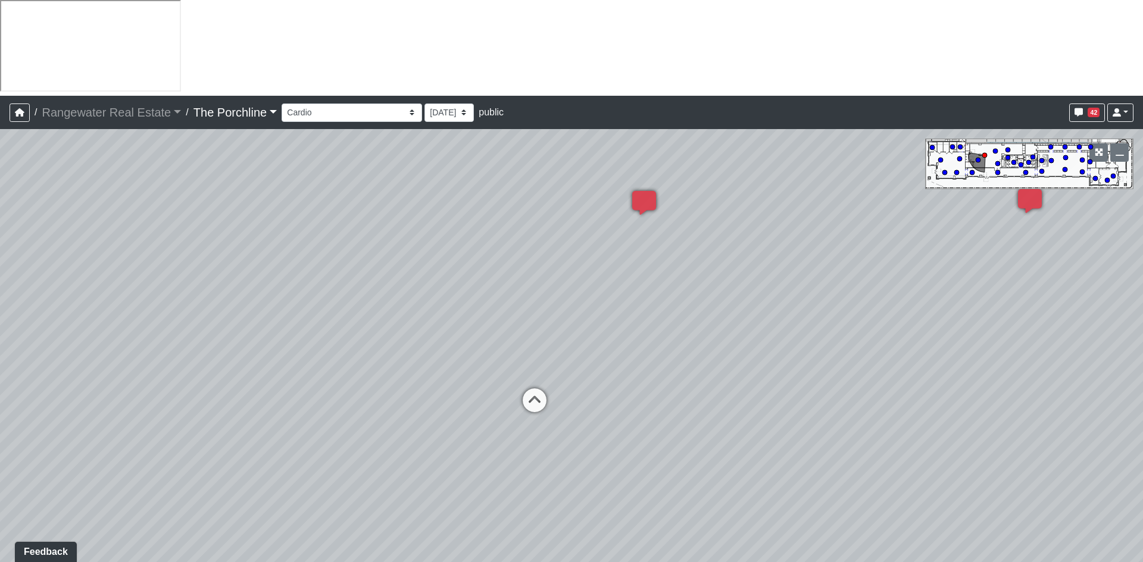
drag, startPoint x: 396, startPoint y: 235, endPoint x: 1043, endPoint y: 411, distance: 669.9
click at [1022, 405] on div "Loading... Seating Loading... Mailroom Entry Loading... Lounge Entry Loading...…" at bounding box center [571, 393] width 1143 height 529
drag, startPoint x: 618, startPoint y: 332, endPoint x: 1046, endPoint y: 327, distance: 428.5
click at [1100, 340] on div "Loading... Seating Loading... Mailroom Entry Loading... Lounge Entry Loading...…" at bounding box center [571, 393] width 1143 height 529
drag, startPoint x: 865, startPoint y: 313, endPoint x: 825, endPoint y: 271, distance: 58.1
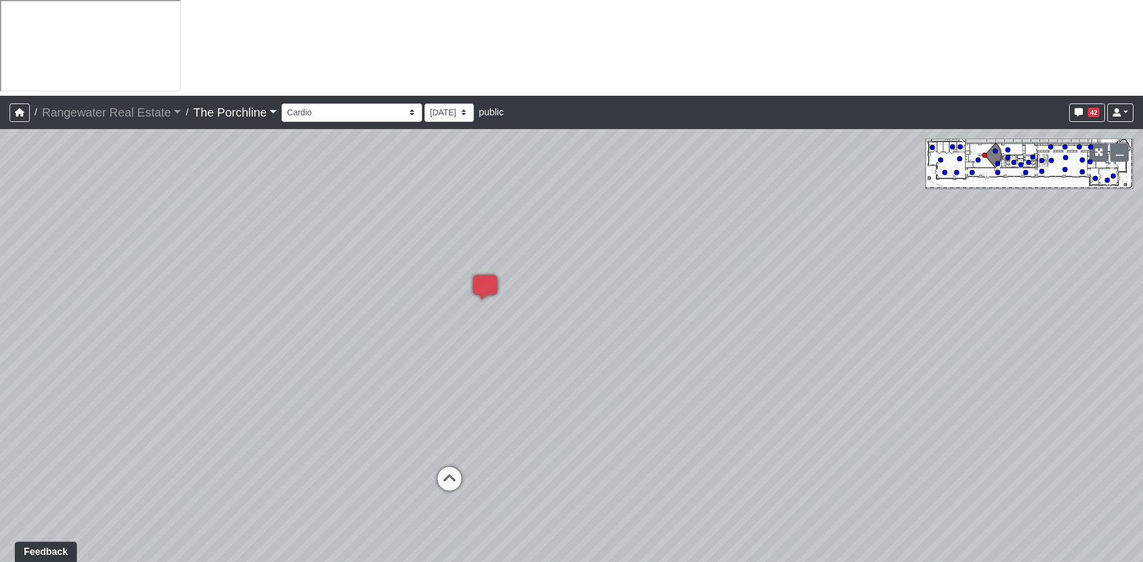
click at [825, 271] on div "Loading... Seating Loading... Mailroom Entry Loading... Lounge Entry Loading...…" at bounding box center [571, 393] width 1143 height 529
click at [446, 467] on icon at bounding box center [449, 485] width 36 height 36
drag, startPoint x: 922, startPoint y: 311, endPoint x: 889, endPoint y: 305, distance: 33.3
click at [889, 305] on div "Loading... Seating Loading... Mailroom Entry Loading... Lounge Entry Loading...…" at bounding box center [571, 393] width 1143 height 529
drag, startPoint x: 764, startPoint y: 281, endPoint x: 339, endPoint y: 249, distance: 425.5
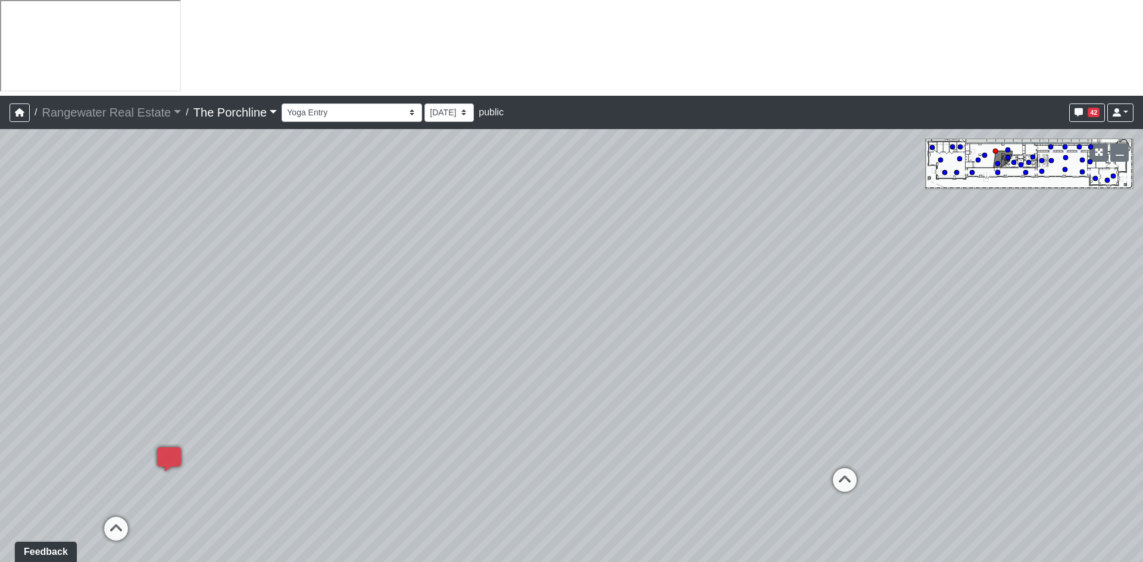
click at [339, 249] on div "Loading... Seating Loading... Mailroom Entry Loading... Lounge Entry Loading...…" at bounding box center [571, 393] width 1143 height 529
drag, startPoint x: 255, startPoint y: 226, endPoint x: 445, endPoint y: 226, distance: 189.2
click at [445, 226] on div "Loading... Seating Loading... Mailroom Entry Loading... Lounge Entry Loading...…" at bounding box center [571, 393] width 1143 height 529
click at [411, 473] on icon at bounding box center [415, 491] width 36 height 36
drag, startPoint x: 566, startPoint y: 208, endPoint x: 211, endPoint y: 231, distance: 355.4
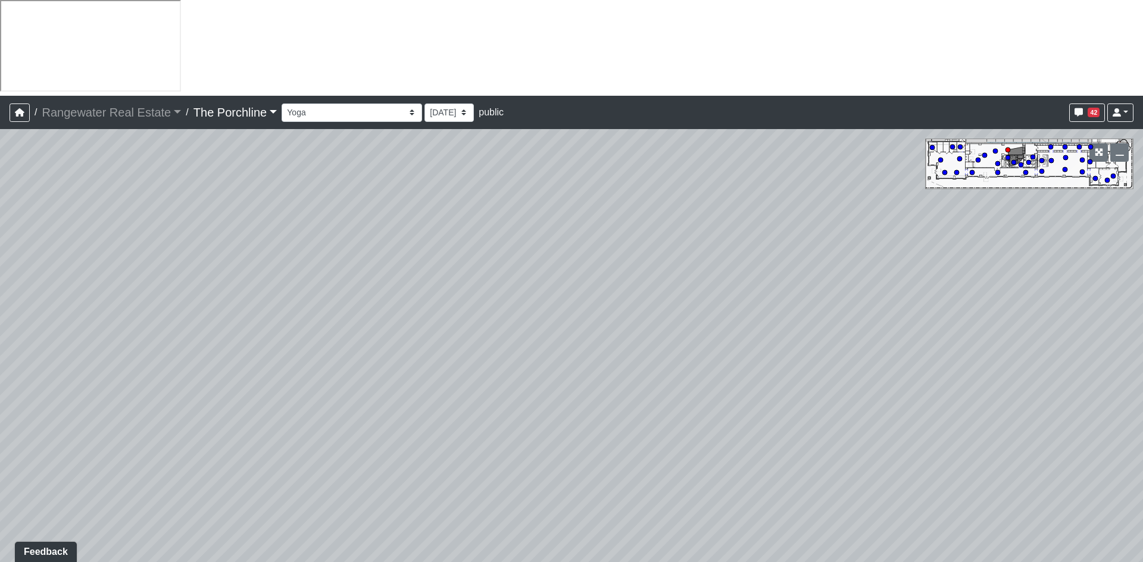
click at [214, 230] on div "Loading... Seating Loading... Mailroom Entry Loading... Lounge Entry Loading...…" at bounding box center [571, 393] width 1143 height 529
drag, startPoint x: 664, startPoint y: 328, endPoint x: 397, endPoint y: 405, distance: 277.4
click at [405, 405] on div "Loading... Seating Loading... Mailroom Entry Loading... Lounge Entry Loading...…" at bounding box center [571, 393] width 1143 height 529
drag, startPoint x: 786, startPoint y: 355, endPoint x: 332, endPoint y: 202, distance: 478.6
click at [332, 202] on div "Loading... Seating Loading... Mailroom Entry Loading... Lounge Entry Loading...…" at bounding box center [571, 393] width 1143 height 529
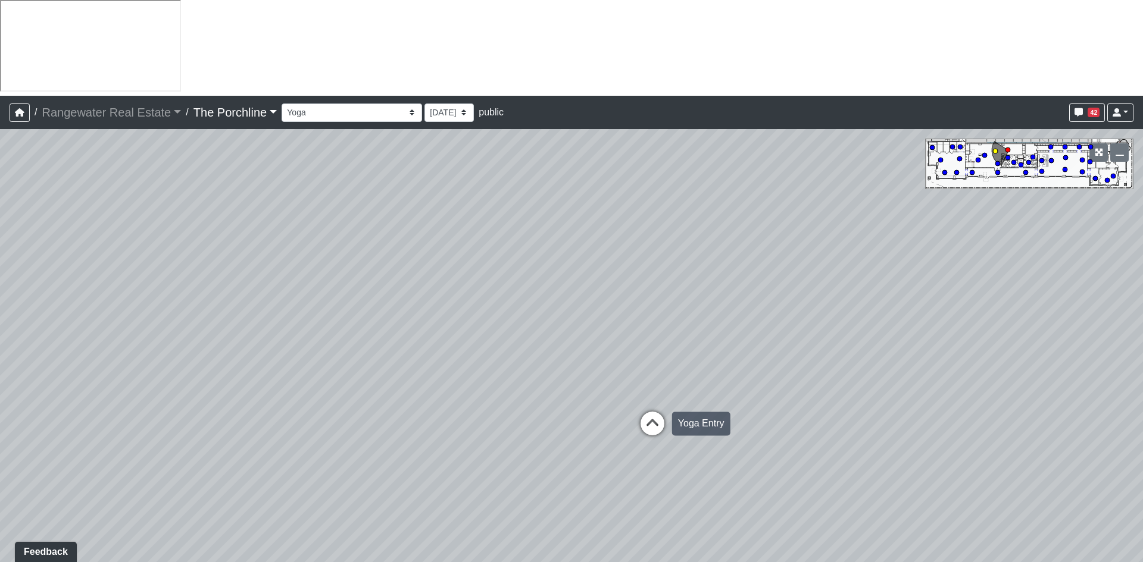
click at [650, 412] on icon at bounding box center [652, 430] width 36 height 36
drag, startPoint x: 414, startPoint y: 310, endPoint x: 935, endPoint y: 318, distance: 521.4
click at [935, 318] on div "Loading... Seating Loading... Mailroom Entry Loading... Lounge Entry Loading...…" at bounding box center [571, 393] width 1143 height 529
click at [467, 418] on icon at bounding box center [465, 436] width 36 height 36
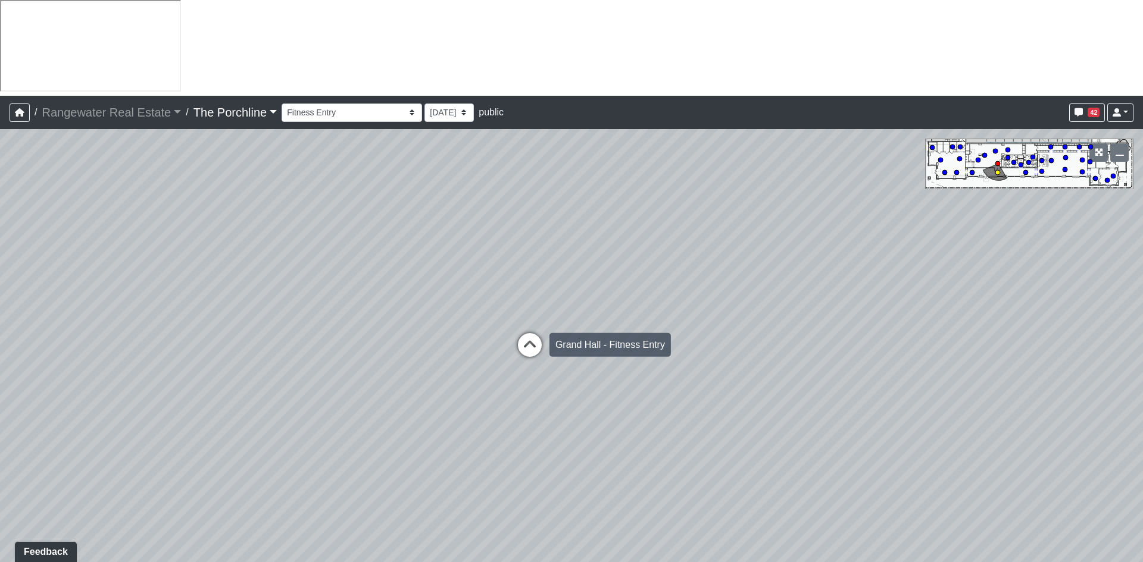
click at [528, 333] on icon at bounding box center [530, 351] width 36 height 36
drag, startPoint x: 677, startPoint y: 225, endPoint x: 19, endPoint y: 252, distance: 658.7
click at [19, 252] on div "Loading... Seating Loading... Mailroom Entry Loading... Lounge Entry Loading...…" at bounding box center [571, 393] width 1143 height 529
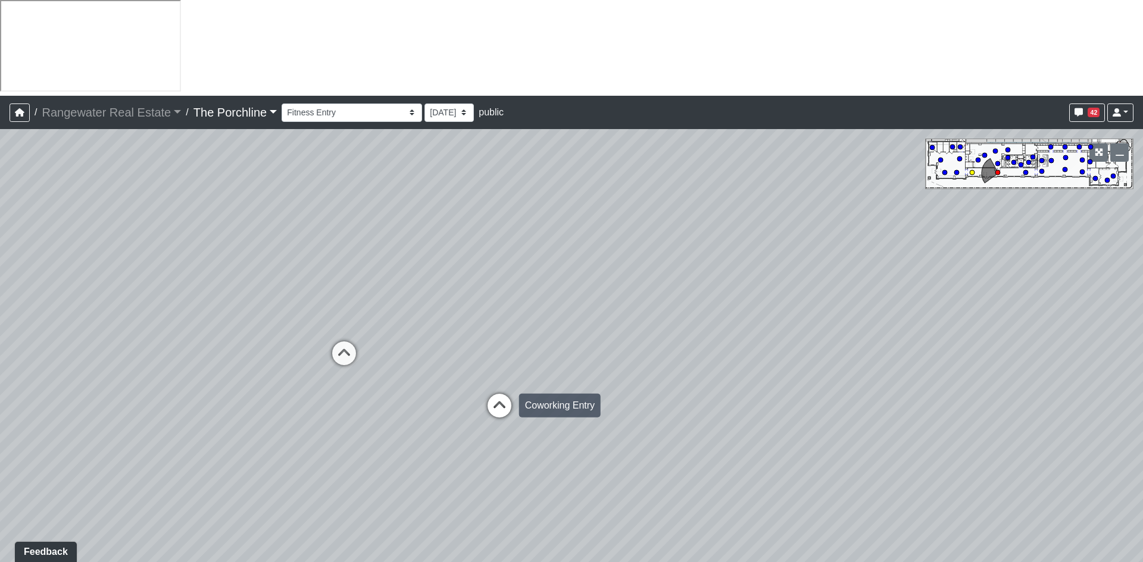
click at [504, 394] on icon at bounding box center [499, 412] width 36 height 36
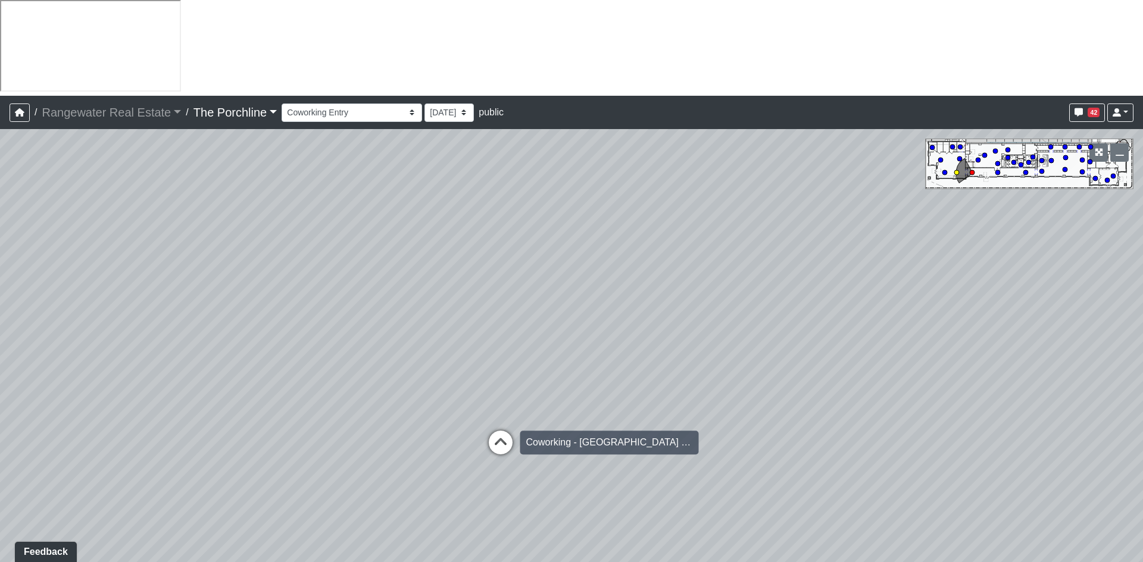
click at [497, 431] on icon at bounding box center [501, 449] width 36 height 36
select select "eJFunuW8Xwi3LdvCUT9Pg7"
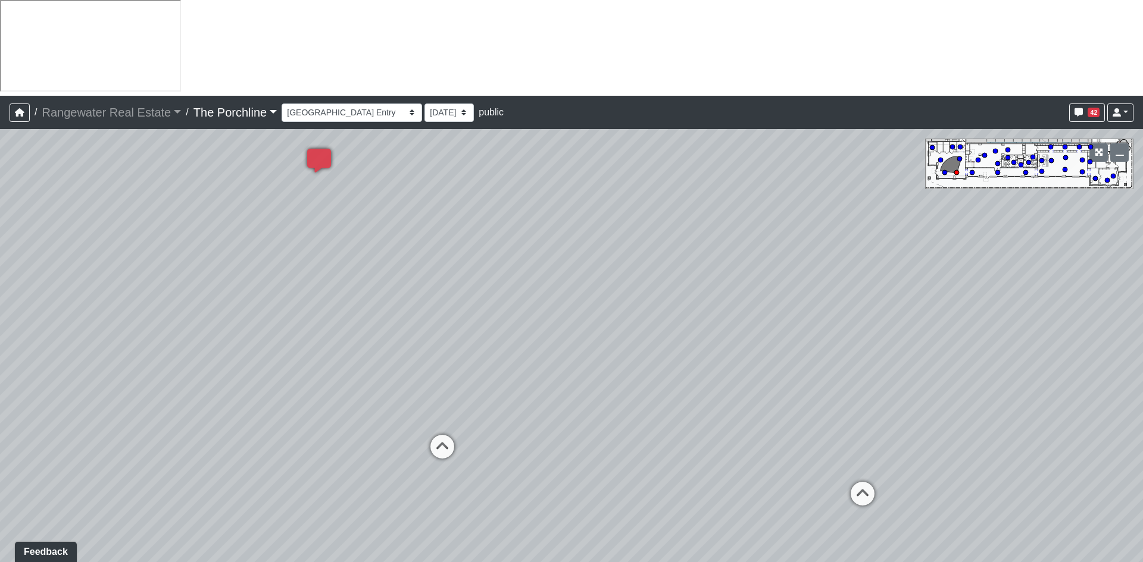
drag, startPoint x: 781, startPoint y: 287, endPoint x: 347, endPoint y: 299, distance: 434.0
click at [347, 299] on div "Loading... Seating Loading... Mailroom Entry Loading... Lounge Entry Loading...…" at bounding box center [571, 393] width 1143 height 529
click at [620, 292] on span "Add comment" at bounding box center [648, 288] width 59 height 10
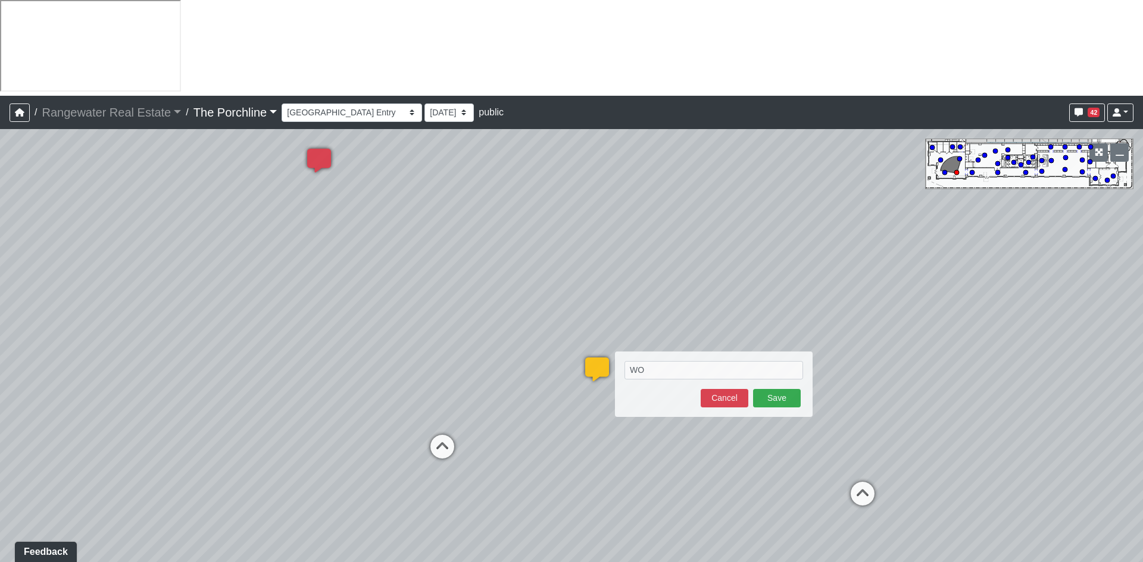
type textarea "W"
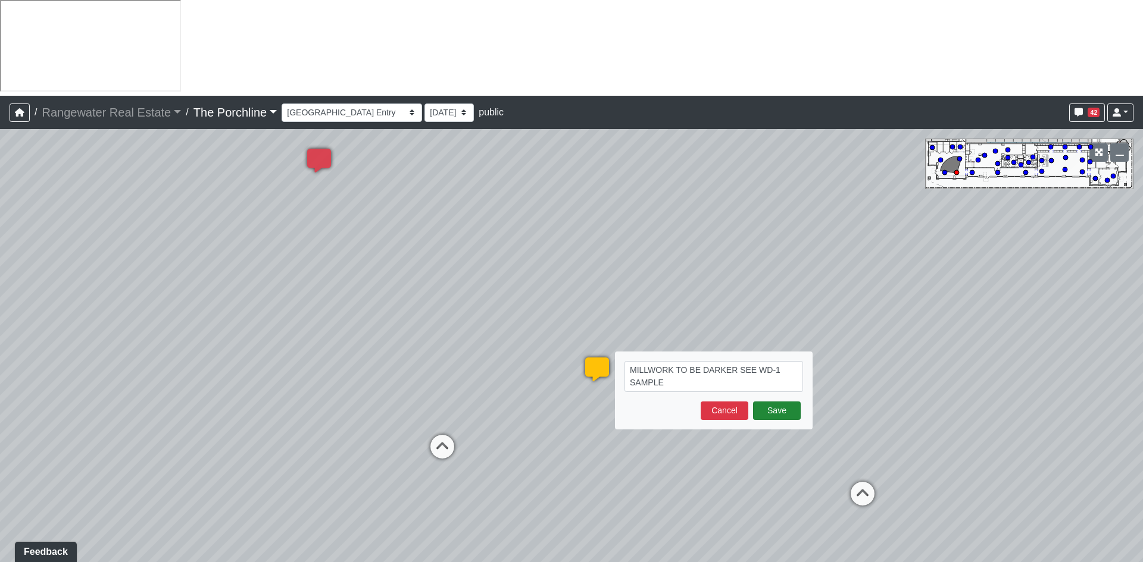
type textarea "MILLWORK TO BE DARKER SEE WD-1 SAMPLE"
click at [772, 402] on button "Save" at bounding box center [777, 411] width 48 height 18
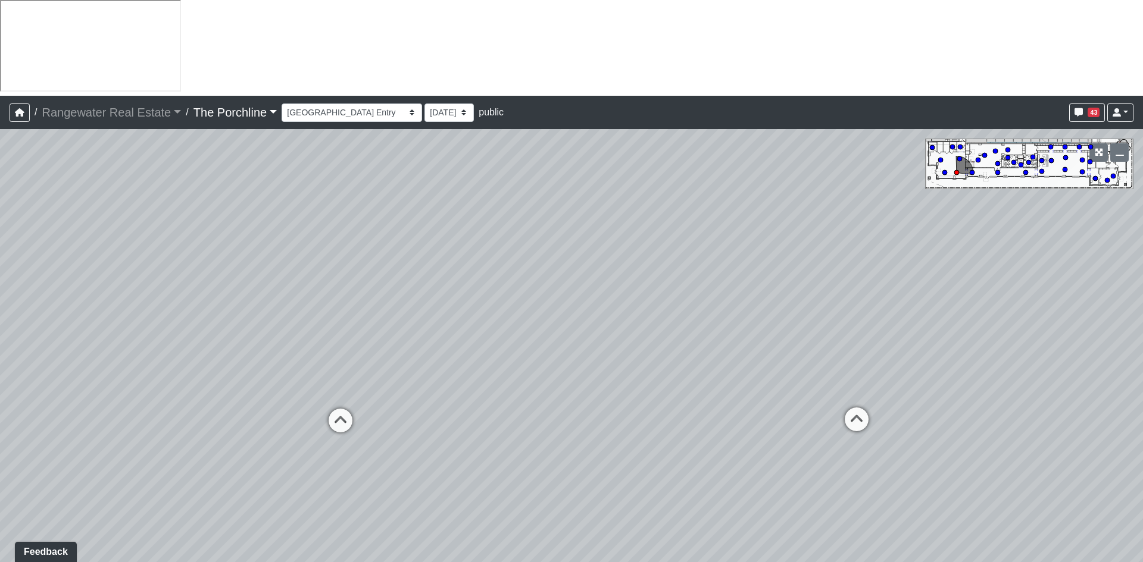
drag, startPoint x: 986, startPoint y: 323, endPoint x: 204, endPoint y: 253, distance: 785.1
click at [205, 252] on div "Loading... Seating Loading... Mailroom Entry Loading... Lounge Entry Loading...…" at bounding box center [571, 393] width 1143 height 529
drag, startPoint x: 552, startPoint y: 321, endPoint x: 531, endPoint y: 330, distance: 22.7
click at [531, 330] on div "Loading... Seating Loading... Mailroom Entry Loading... Lounge Entry Loading...…" at bounding box center [571, 393] width 1143 height 529
click at [726, 443] on icon at bounding box center [725, 461] width 36 height 36
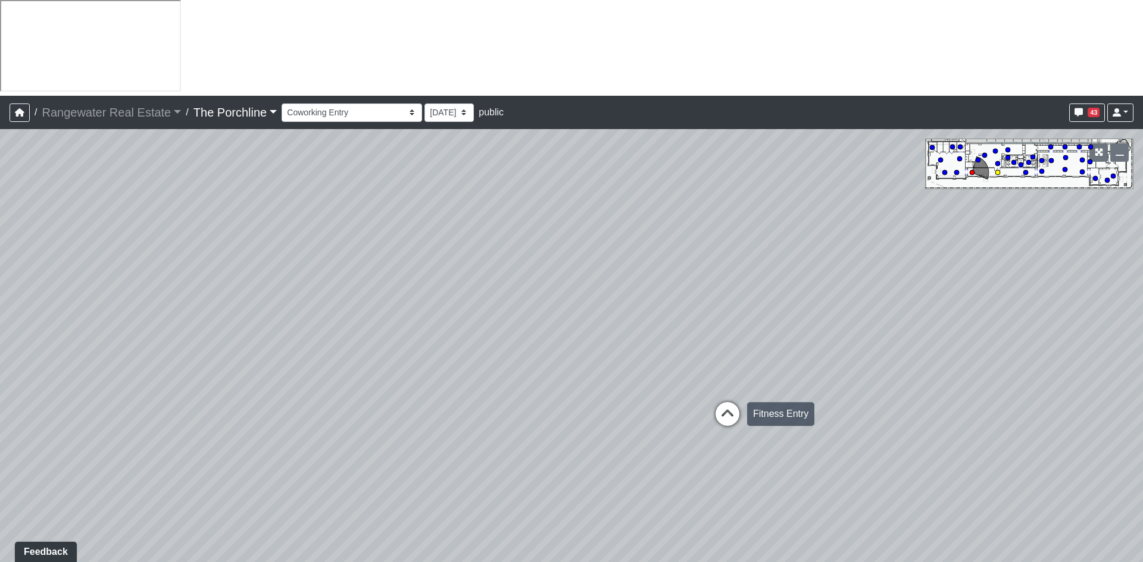
click at [724, 402] on icon at bounding box center [727, 420] width 36 height 36
select select "9jQNpaBoD7TiY3Co7rAN5H"
drag, startPoint x: 414, startPoint y: 234, endPoint x: 681, endPoint y: 274, distance: 270.8
click at [786, 233] on div "Loading... Seating Loading... Mailroom Entry Loading... Lounge Entry Loading...…" at bounding box center [571, 393] width 1143 height 529
drag, startPoint x: 369, startPoint y: 295, endPoint x: 784, endPoint y: 230, distance: 419.7
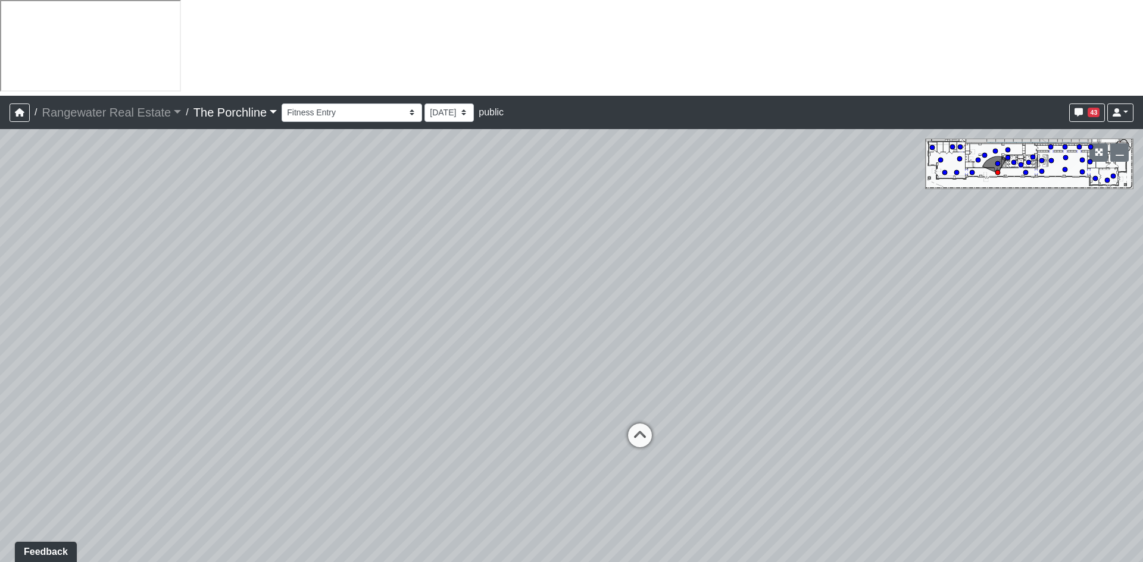
click at [778, 228] on div "Loading... Seating Loading... Mailroom Entry Loading... Lounge Entry Loading...…" at bounding box center [571, 393] width 1143 height 529
click at [515, 453] on span "Add comment" at bounding box center [521, 454] width 59 height 10
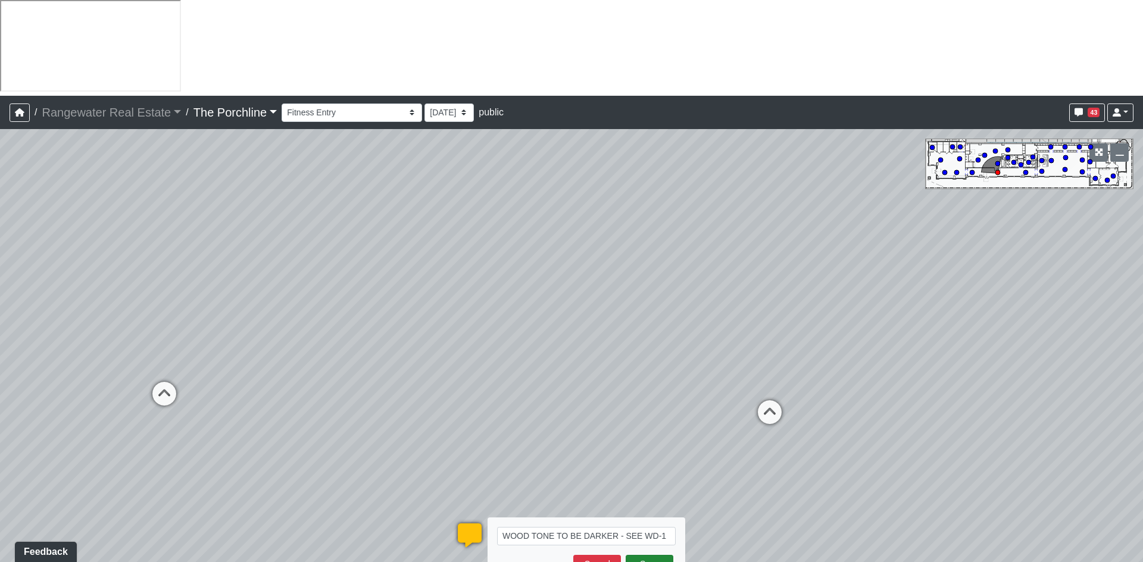
type textarea "WOOD TONE TO BE DARKER - SEE WD-1"
click at [661, 555] on button "Save" at bounding box center [649, 564] width 48 height 18
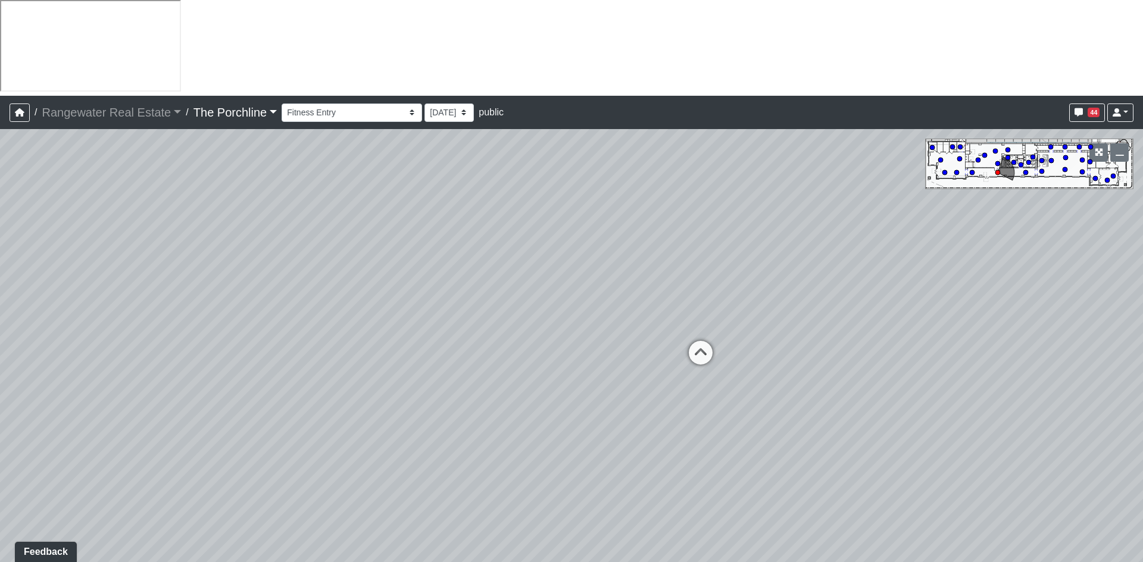
drag, startPoint x: 995, startPoint y: 364, endPoint x: 202, endPoint y: 365, distance: 793.3
click at [0, 357] on html "/ Rangewater Real Estate Rangewater Real Estate Loading... / The Porchline The …" at bounding box center [571, 329] width 1143 height 658
click at [704, 342] on icon at bounding box center [699, 360] width 36 height 36
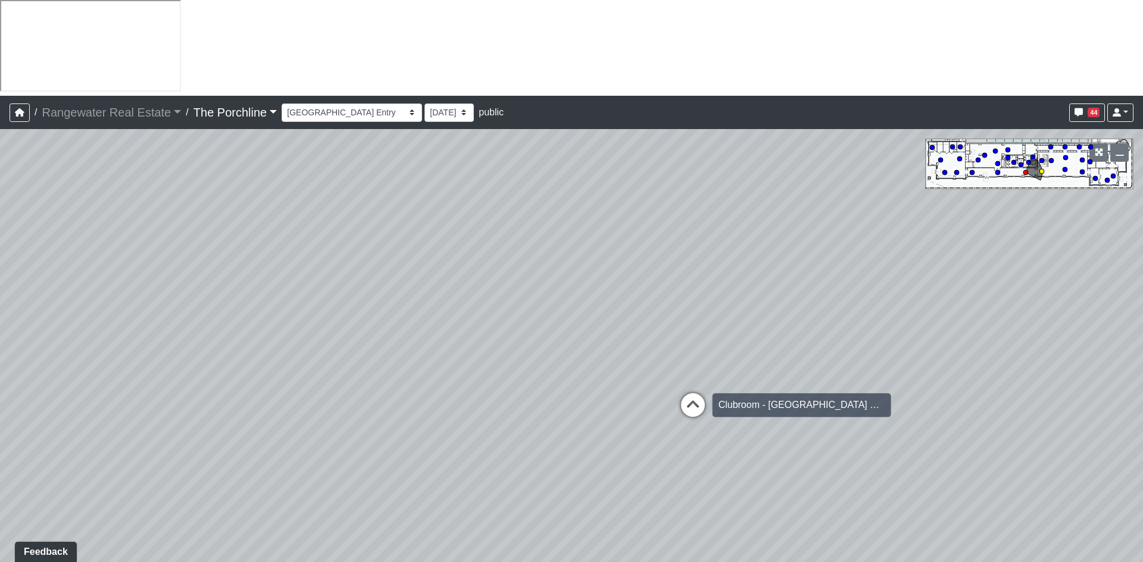
click at [697, 393] on icon at bounding box center [693, 411] width 36 height 36
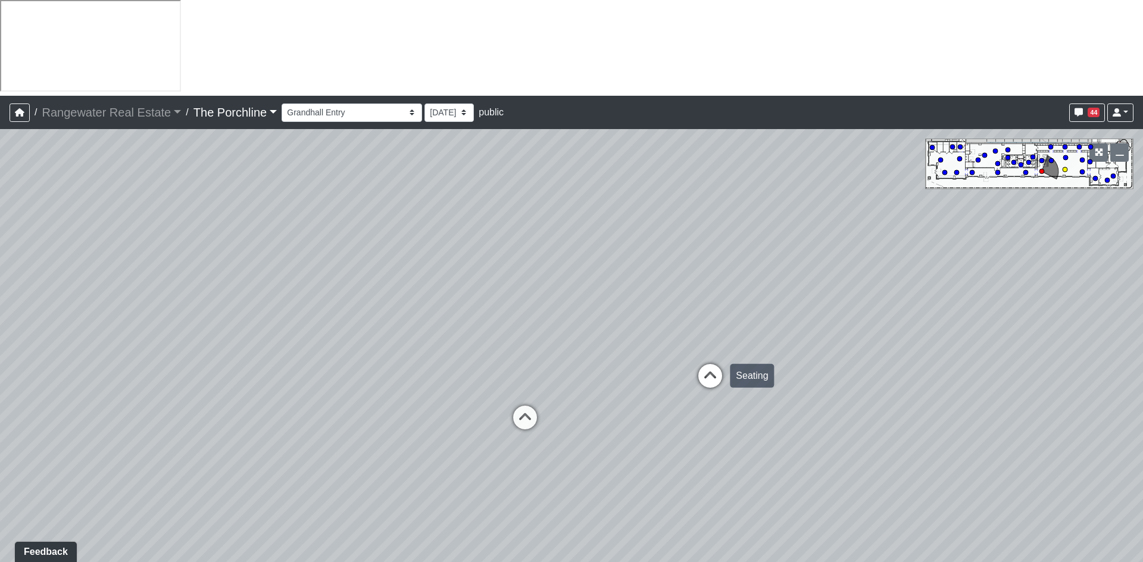
click at [708, 364] on icon at bounding box center [710, 382] width 36 height 36
drag, startPoint x: 496, startPoint y: 271, endPoint x: 1000, endPoint y: 310, distance: 504.9
click at [980, 307] on div "Loading... Seating Loading... Mailroom Entry Loading... Lounge Entry Loading...…" at bounding box center [571, 393] width 1143 height 529
drag, startPoint x: 508, startPoint y: 385, endPoint x: 136, endPoint y: 384, distance: 371.9
click at [136, 384] on div "Loading... Seating Loading... Mailroom Entry Loading... Lounge Entry Loading...…" at bounding box center [571, 393] width 1143 height 529
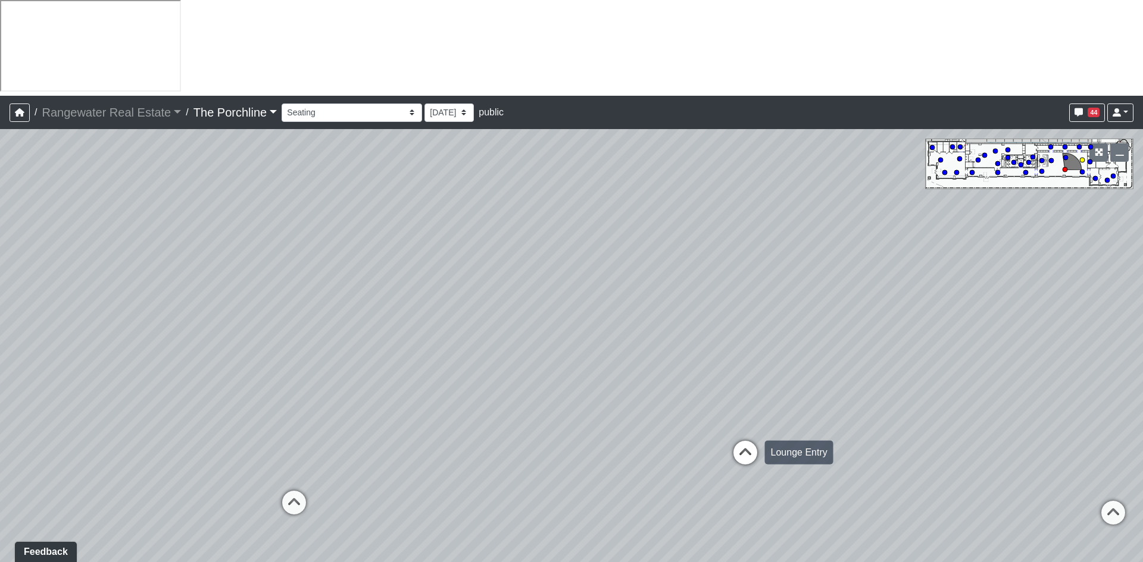
click at [747, 441] on icon at bounding box center [745, 459] width 36 height 36
select select "vU75fXnQKgYPjQS2hB74VF"
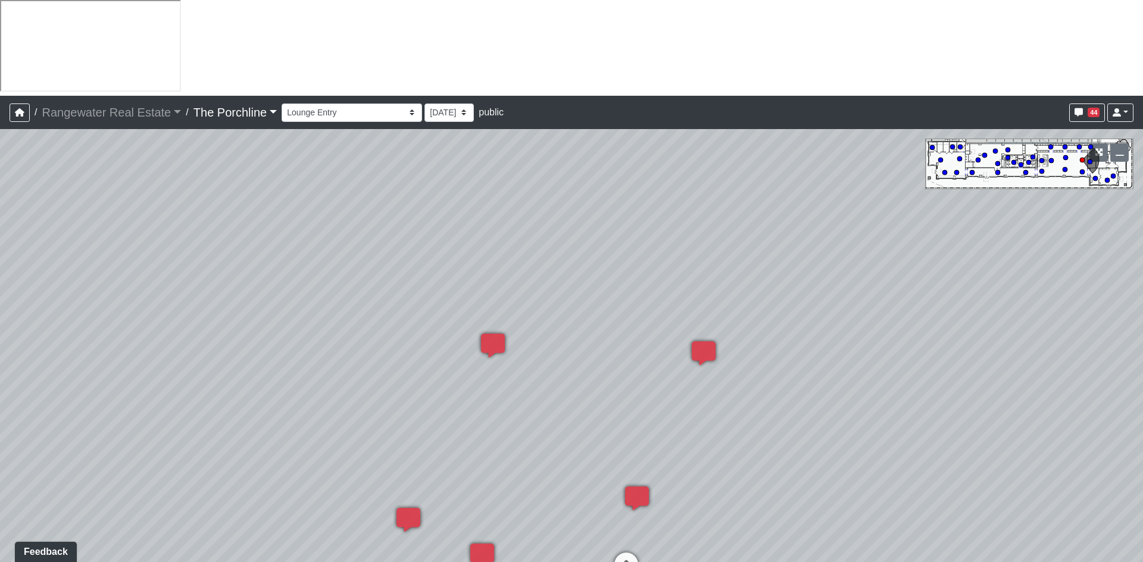
drag, startPoint x: 681, startPoint y: 298, endPoint x: 489, endPoint y: 329, distance: 194.7
click at [257, 327] on div "Loading... Seating Loading... Mailroom Entry Loading... Lounge Entry Loading...…" at bounding box center [571, 393] width 1143 height 529
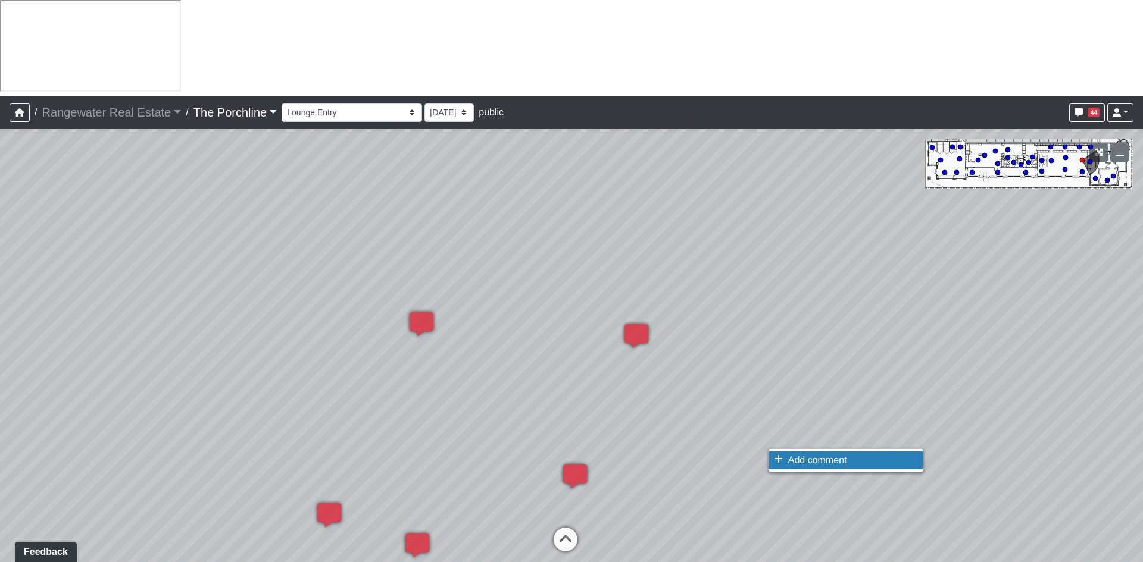
click at [828, 462] on span "Add comment" at bounding box center [817, 460] width 59 height 10
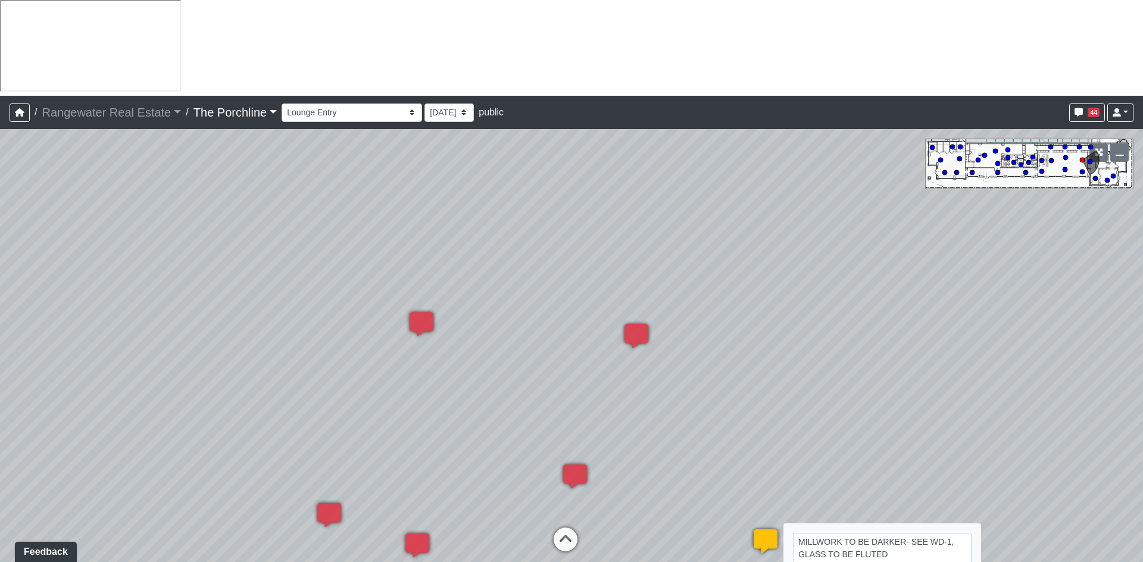
type textarea "MILLWORK TO BE DARKER- SEE WD-1, GLASS TO BE FLUTED"
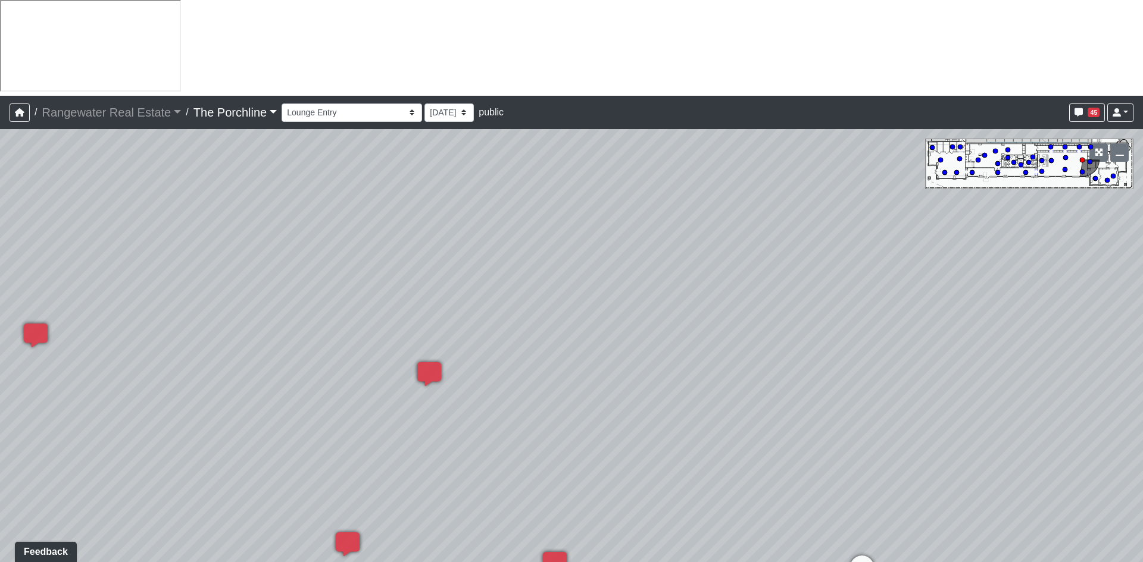
drag, startPoint x: 903, startPoint y: 414, endPoint x: 742, endPoint y: 430, distance: 162.1
click at [742, 430] on div "Loading... Seating Loading... Mailroom Entry Loading... Lounge Entry Loading...…" at bounding box center [571, 393] width 1143 height 529
drag, startPoint x: 507, startPoint y: 287, endPoint x: 863, endPoint y: 276, distance: 356.6
click at [863, 277] on div "Loading... Seating Loading... Mailroom Entry Loading... Lounge Entry Loading...…" at bounding box center [571, 393] width 1143 height 529
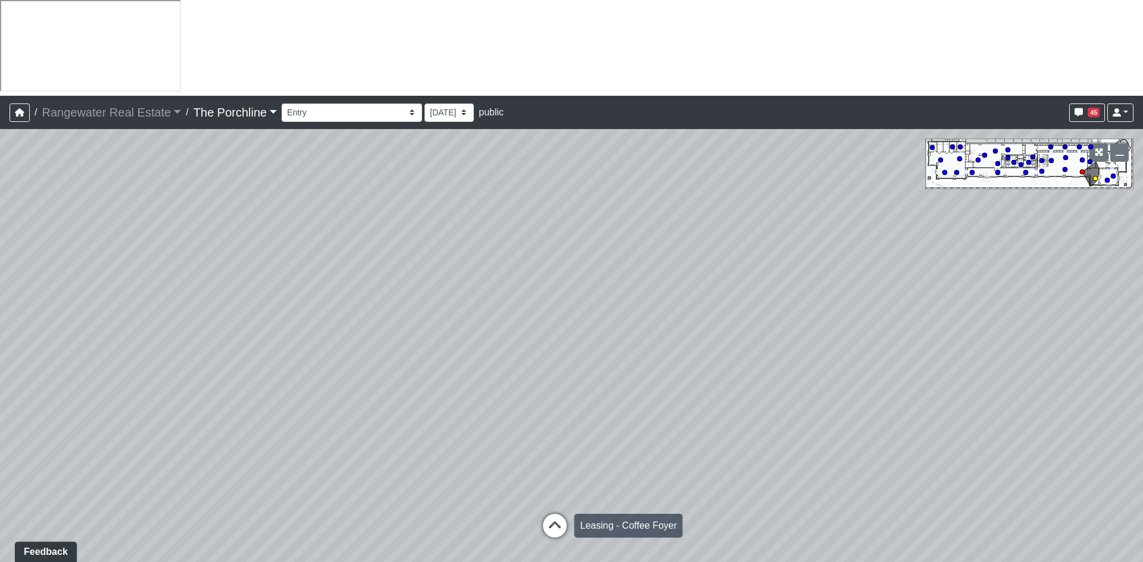
click at [558, 514] on icon at bounding box center [555, 532] width 36 height 36
select select "3WWj13zS5ycZGcro3Wspmt"
drag, startPoint x: 653, startPoint y: 327, endPoint x: 760, endPoint y: 323, distance: 107.2
click at [760, 323] on div "Loading... Seating Loading... Mailroom Entry Loading... Lounge Entry Loading...…" at bounding box center [571, 393] width 1143 height 529
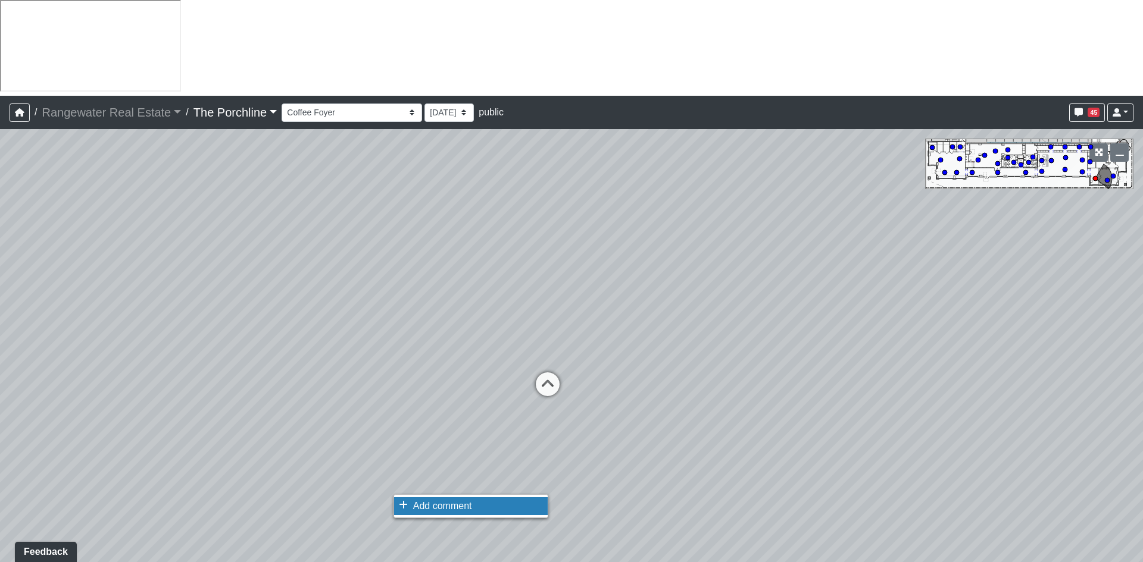
click at [440, 511] on span "Add comment" at bounding box center [442, 506] width 59 height 10
drag, startPoint x: 505, startPoint y: 505, endPoint x: 418, endPoint y: 506, distance: 87.5
type textarea "WOOD TO BE DARKER TONE- SEE WD-1"
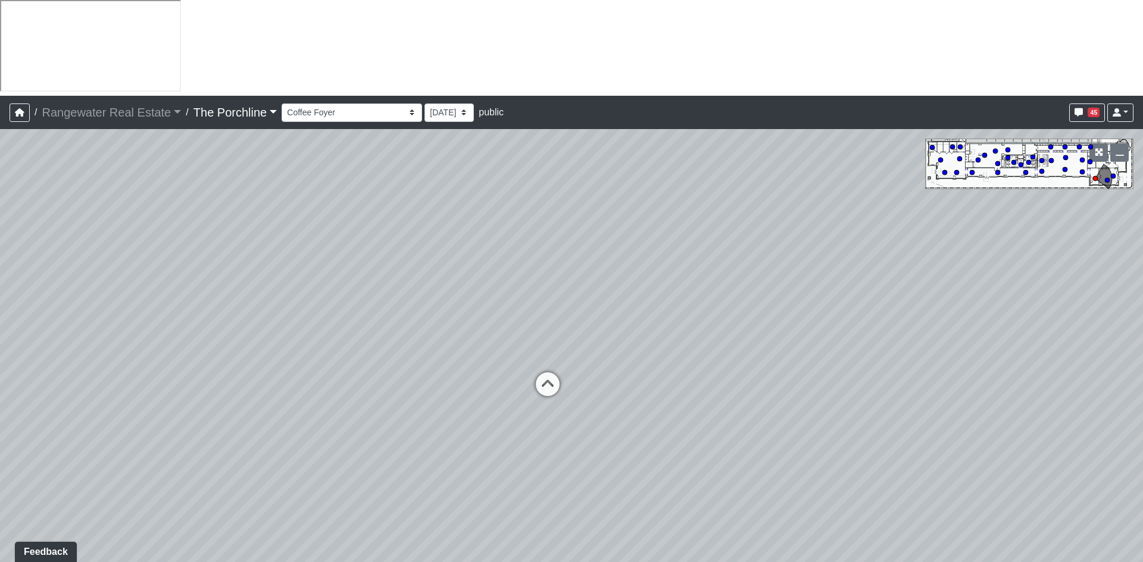
drag, startPoint x: 731, startPoint y: 262, endPoint x: 570, endPoint y: 293, distance: 164.9
click at [570, 293] on div "Loading... Seating Loading... Mailroom Entry Loading... Lounge Entry Loading...…" at bounding box center [571, 393] width 1143 height 529
click at [439, 399] on icon at bounding box center [444, 417] width 36 height 36
select select "b4ji1Fs1oorKjVYAtSUi9e"
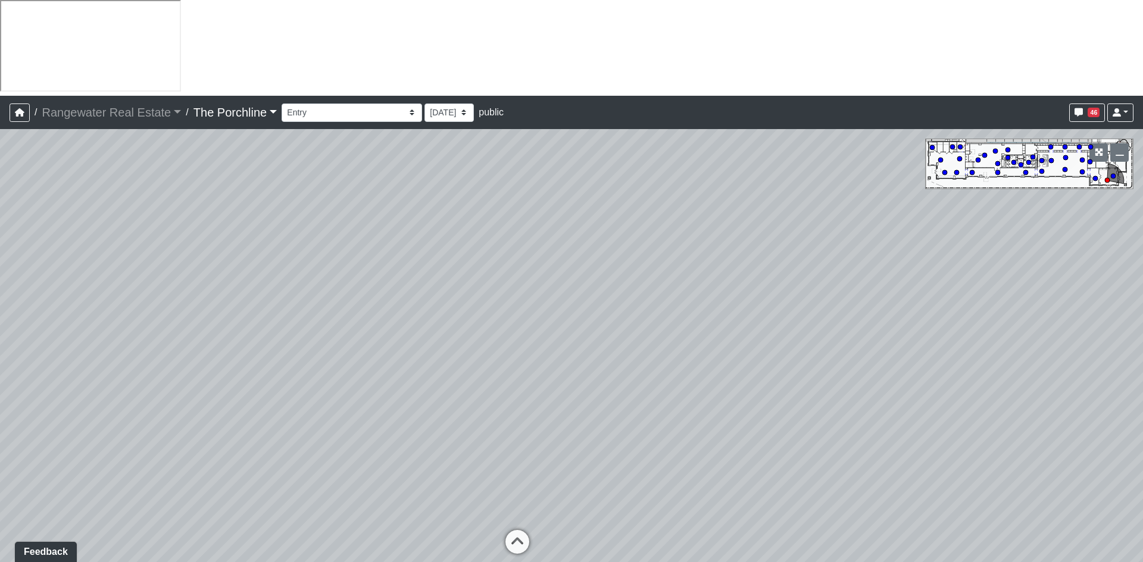
drag, startPoint x: 387, startPoint y: 296, endPoint x: 844, endPoint y: 260, distance: 459.1
click at [844, 260] on div "Loading... Seating Loading... Mailroom Entry Loading... Lounge Entry Loading...…" at bounding box center [571, 393] width 1143 height 529
click at [692, 282] on span "Add comment" at bounding box center [704, 281] width 59 height 10
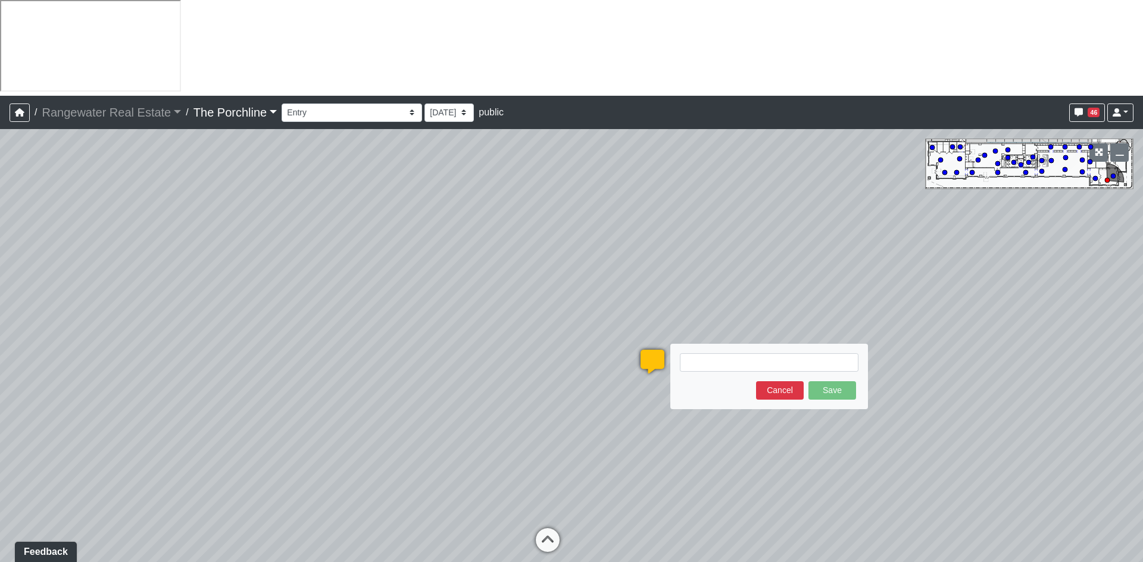
click at [734, 353] on textarea at bounding box center [769, 362] width 179 height 18
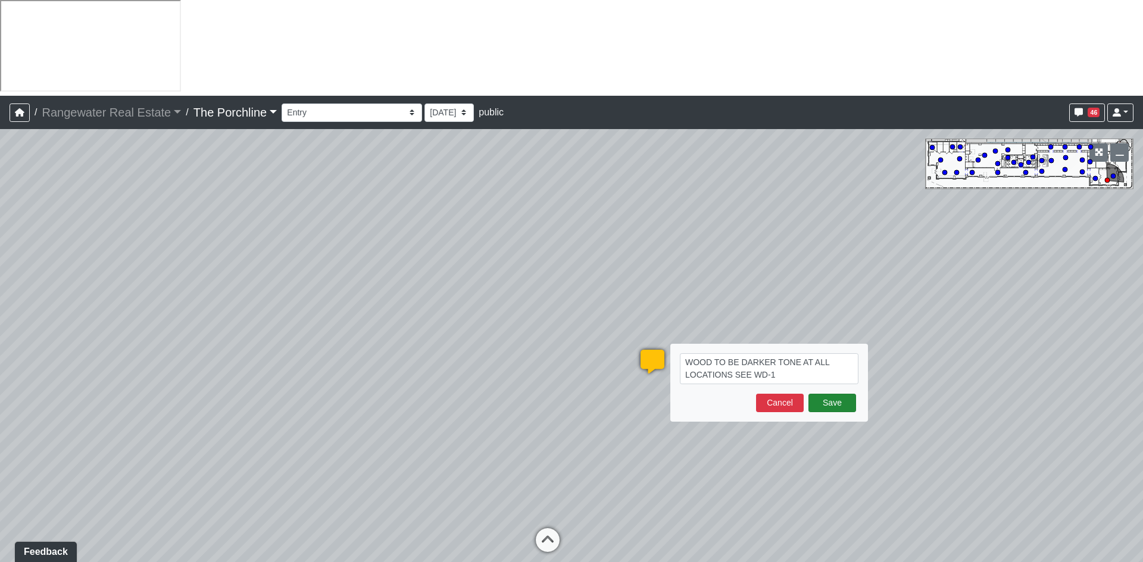
type textarea "WOOD TO BE DARKER TONE AT ALL LOCATIONS SEE WD-1"
click at [824, 394] on button "Save" at bounding box center [832, 403] width 48 height 18
select select "b4ji1Fs1oorKjVYAtSUi9e"
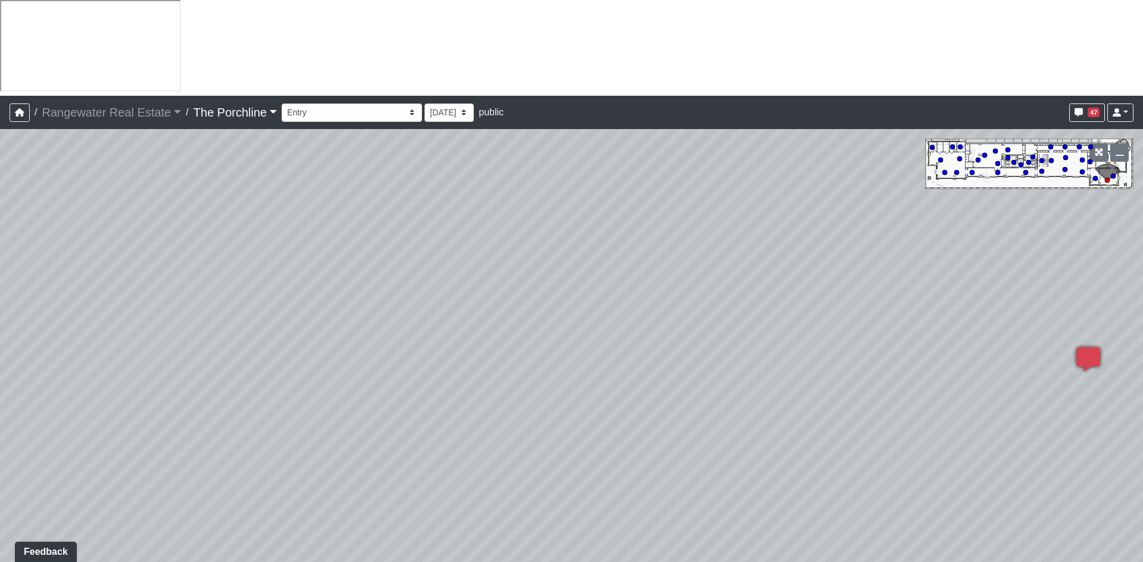
drag, startPoint x: 525, startPoint y: 237, endPoint x: 1060, endPoint y: 286, distance: 536.6
click at [1043, 279] on div "Loading... Seating Loading... Mailroom Entry Loading... Lounge Entry Loading...…" at bounding box center [571, 393] width 1143 height 529
drag, startPoint x: 656, startPoint y: 321, endPoint x: 896, endPoint y: 265, distance: 246.1
click at [896, 265] on div "Loading... Seating Loading... Mailroom Entry Loading... Lounge Entry Loading...…" at bounding box center [571, 393] width 1143 height 529
drag, startPoint x: 888, startPoint y: 269, endPoint x: 291, endPoint y: 261, distance: 597.5
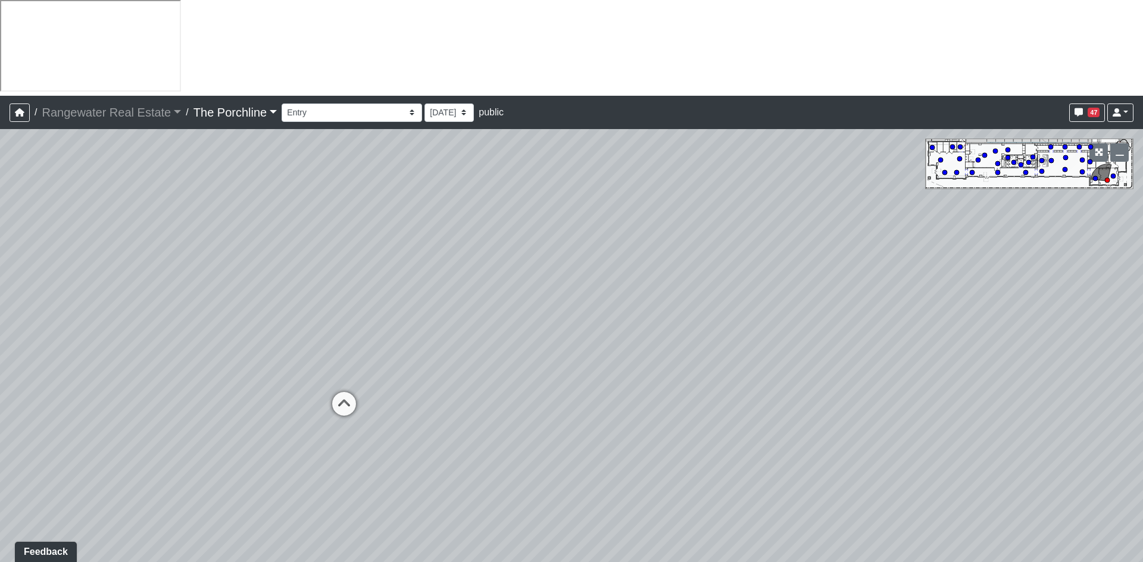
click at [292, 261] on div "Loading... Seating Loading... Mailroom Entry Loading... Lounge Entry Loading...…" at bounding box center [571, 393] width 1143 height 529
drag, startPoint x: 736, startPoint y: 314, endPoint x: 1047, endPoint y: 299, distance: 311.6
click at [1047, 300] on div "Loading... Seating Loading... Mailroom Entry Loading... Lounge Entry Loading...…" at bounding box center [571, 393] width 1143 height 529
drag, startPoint x: 644, startPoint y: 412, endPoint x: 575, endPoint y: 505, distance: 116.0
click at [575, 505] on div "Loading... Seating Loading... Mailroom Entry Loading... Lounge Entry Loading...…" at bounding box center [571, 393] width 1143 height 529
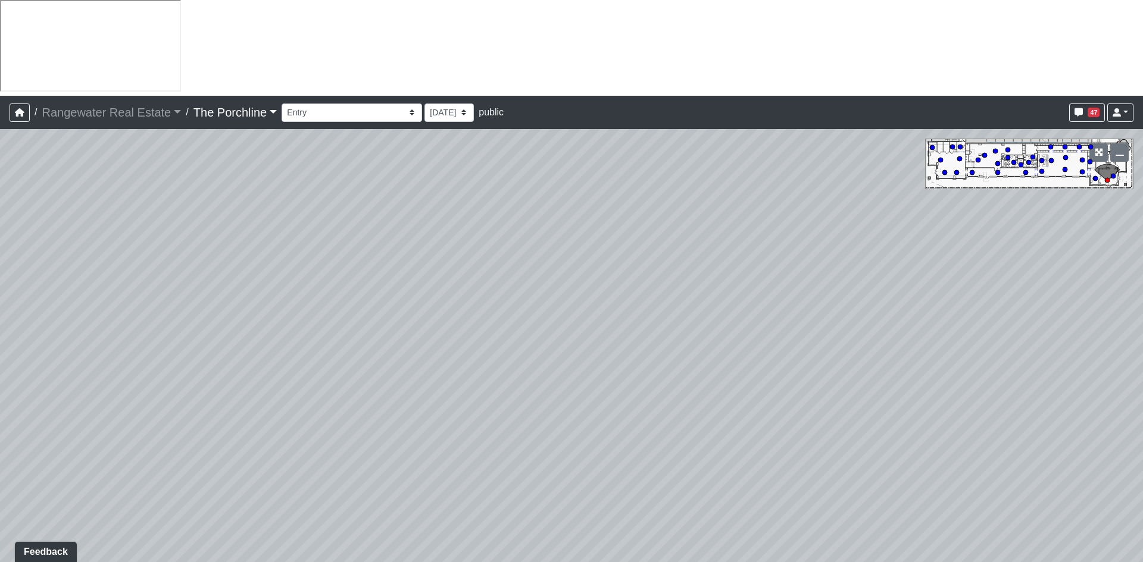
drag, startPoint x: 455, startPoint y: 158, endPoint x: 473, endPoint y: 246, distance: 90.6
click at [473, 246] on div "Loading... Seating Loading... Mailroom Entry Loading... Lounge Entry Loading...…" at bounding box center [571, 393] width 1143 height 529
click at [565, 262] on span "Add comment" at bounding box center [577, 259] width 59 height 10
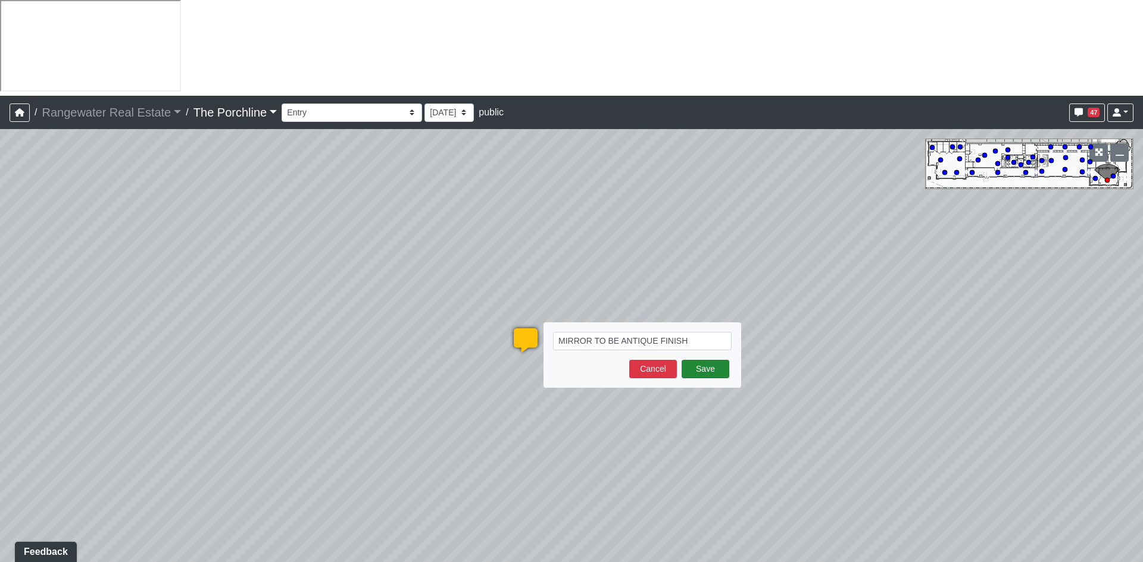
type textarea "MIRROR TO BE ANTIQUE FINISH"
click at [711, 360] on button "Save" at bounding box center [705, 369] width 48 height 18
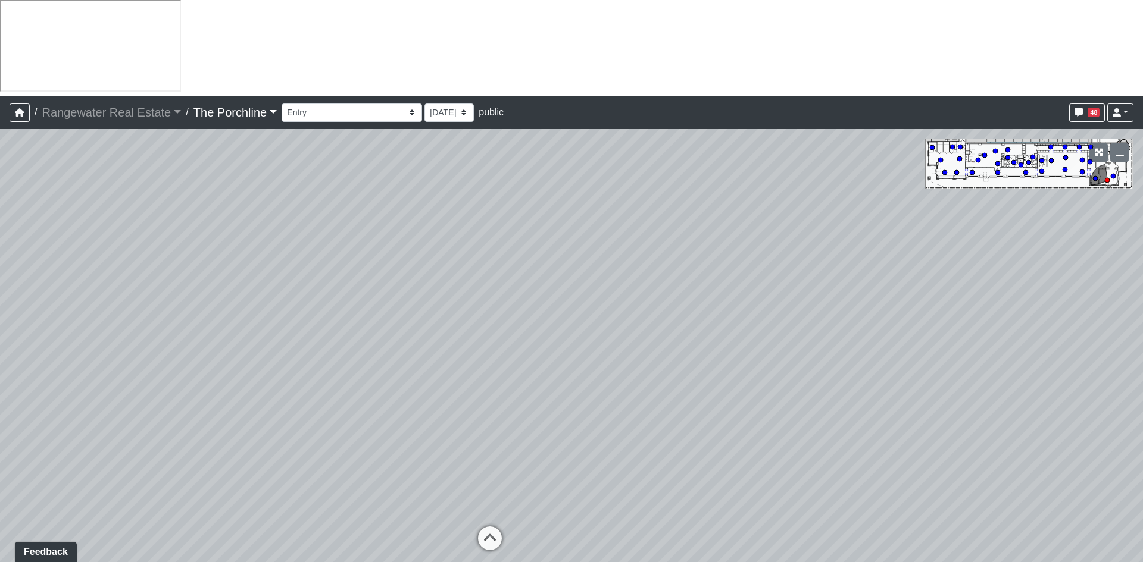
drag, startPoint x: 355, startPoint y: 254, endPoint x: 806, endPoint y: 108, distance: 473.9
click at [843, 129] on div "Loading... Seating Loading... Mailroom Entry Loading... Lounge Entry Loading...…" at bounding box center [571, 393] width 1143 height 529
drag, startPoint x: 665, startPoint y: 349, endPoint x: 708, endPoint y: 93, distance: 259.5
click at [708, 129] on div "Loading... Seating Loading... Mailroom Entry Loading... Lounge Entry Loading...…" at bounding box center [571, 393] width 1143 height 529
click at [557, 287] on icon at bounding box center [564, 305] width 36 height 36
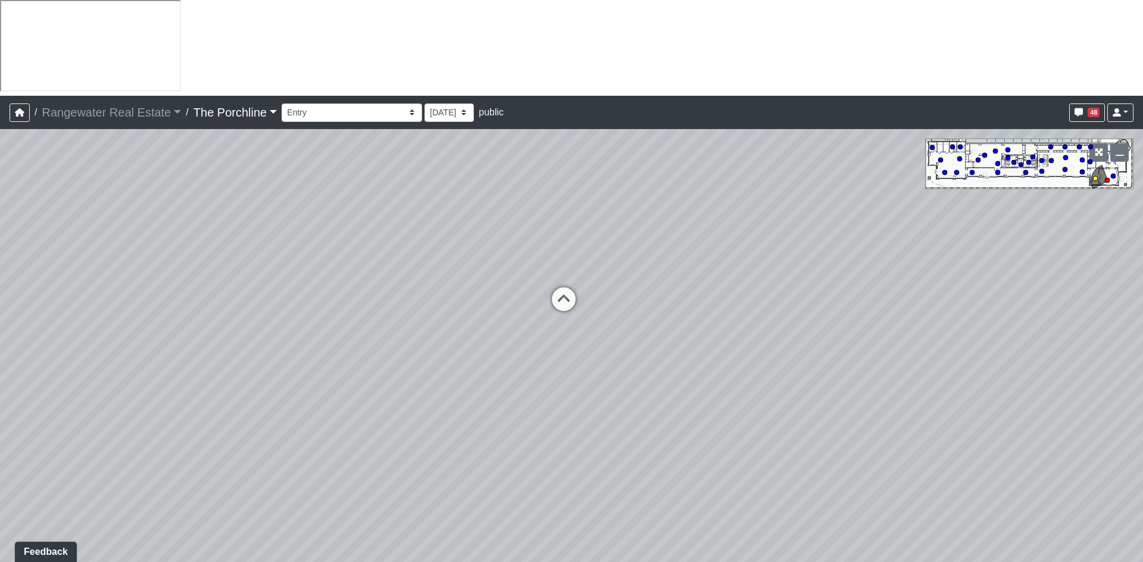
select select "3WWj13zS5ycZGcro3Wspmt"
drag, startPoint x: 480, startPoint y: 234, endPoint x: 971, endPoint y: 233, distance: 491.0
click at [971, 231] on div "Loading... Seating Loading... Mailroom Entry Loading... Lounge Entry Loading...…" at bounding box center [571, 393] width 1143 height 529
click at [606, 443] on span "Add comment" at bounding box center [617, 442] width 59 height 10
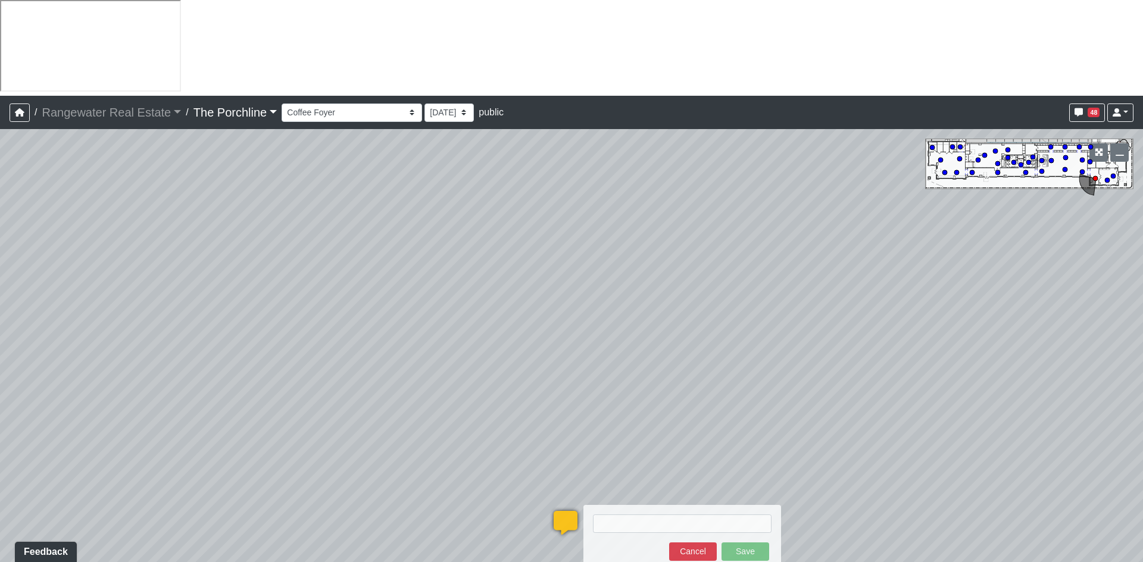
type textarea "W"
type textarea "MILLWORKTO BE DARKER WOOD - WD-1"
click at [740, 543] on button "Save" at bounding box center [745, 552] width 48 height 18
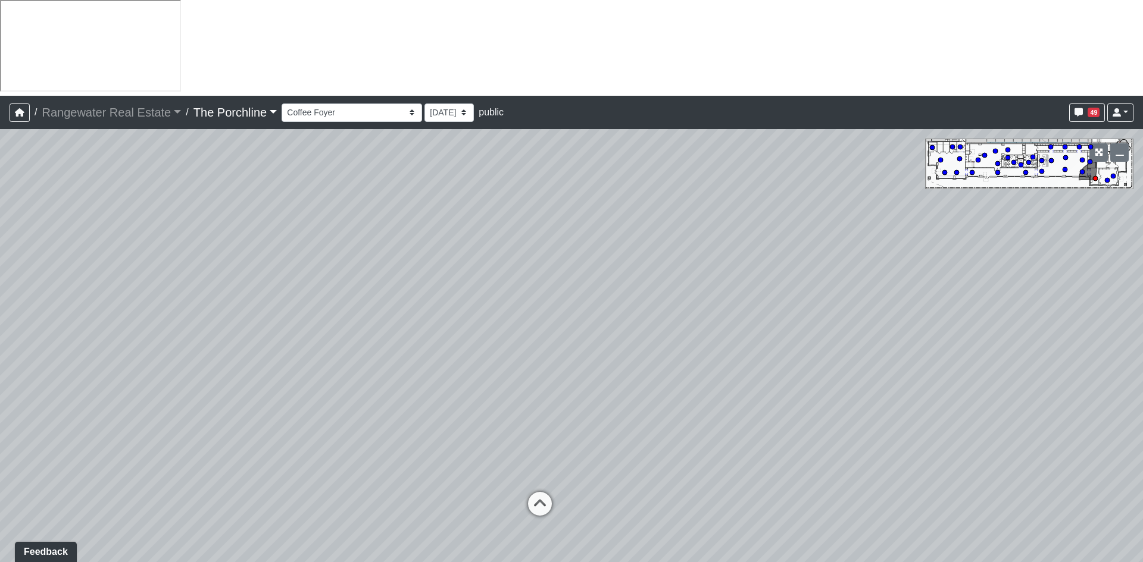
drag, startPoint x: 958, startPoint y: 349, endPoint x: 148, endPoint y: 442, distance: 815.8
click at [148, 442] on div "Loading... Seating Loading... Mailroom Entry Loading... Lounge Entry Loading...…" at bounding box center [571, 393] width 1143 height 529
click at [528, 500] on icon at bounding box center [527, 518] width 36 height 36
drag, startPoint x: 165, startPoint y: 275, endPoint x: 478, endPoint y: 283, distance: 312.5
click at [478, 283] on div "Loading... Seating Loading... Mailroom Entry Loading... Lounge Entry Loading...…" at bounding box center [571, 393] width 1143 height 529
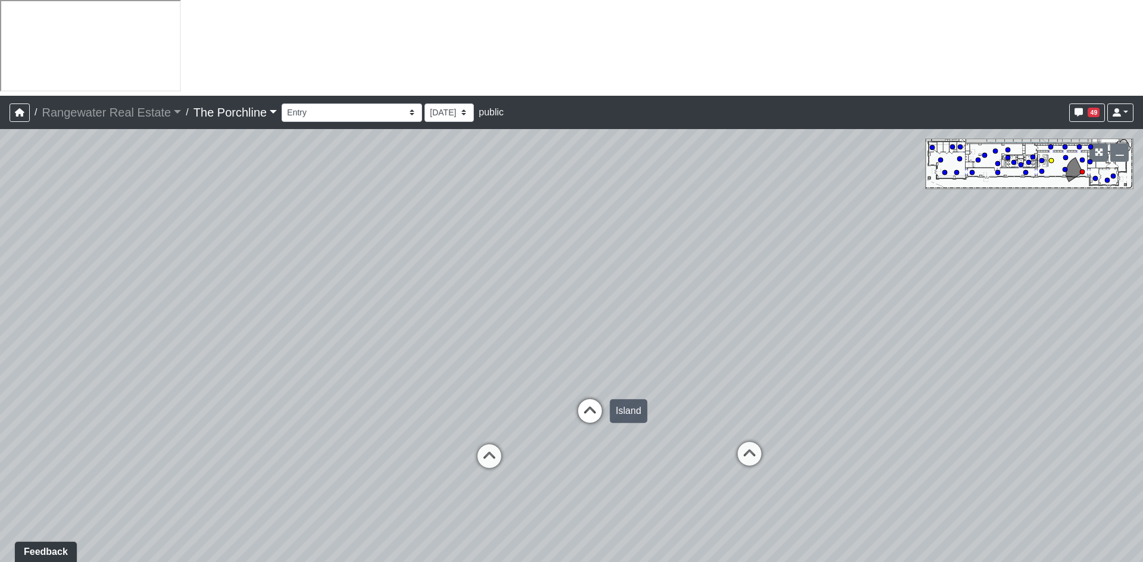
click at [597, 399] on icon at bounding box center [590, 417] width 36 height 36
select select "p1pPaA5uEJu7qJPt791NhK"
drag, startPoint x: 454, startPoint y: 171, endPoint x: 734, endPoint y: 161, distance: 280.5
click at [734, 161] on div "Loading... Seating Loading... Mailroom Entry Loading... Lounge Entry Loading...…" at bounding box center [571, 393] width 1143 height 529
